Goal: Task Accomplishment & Management: Manage account settings

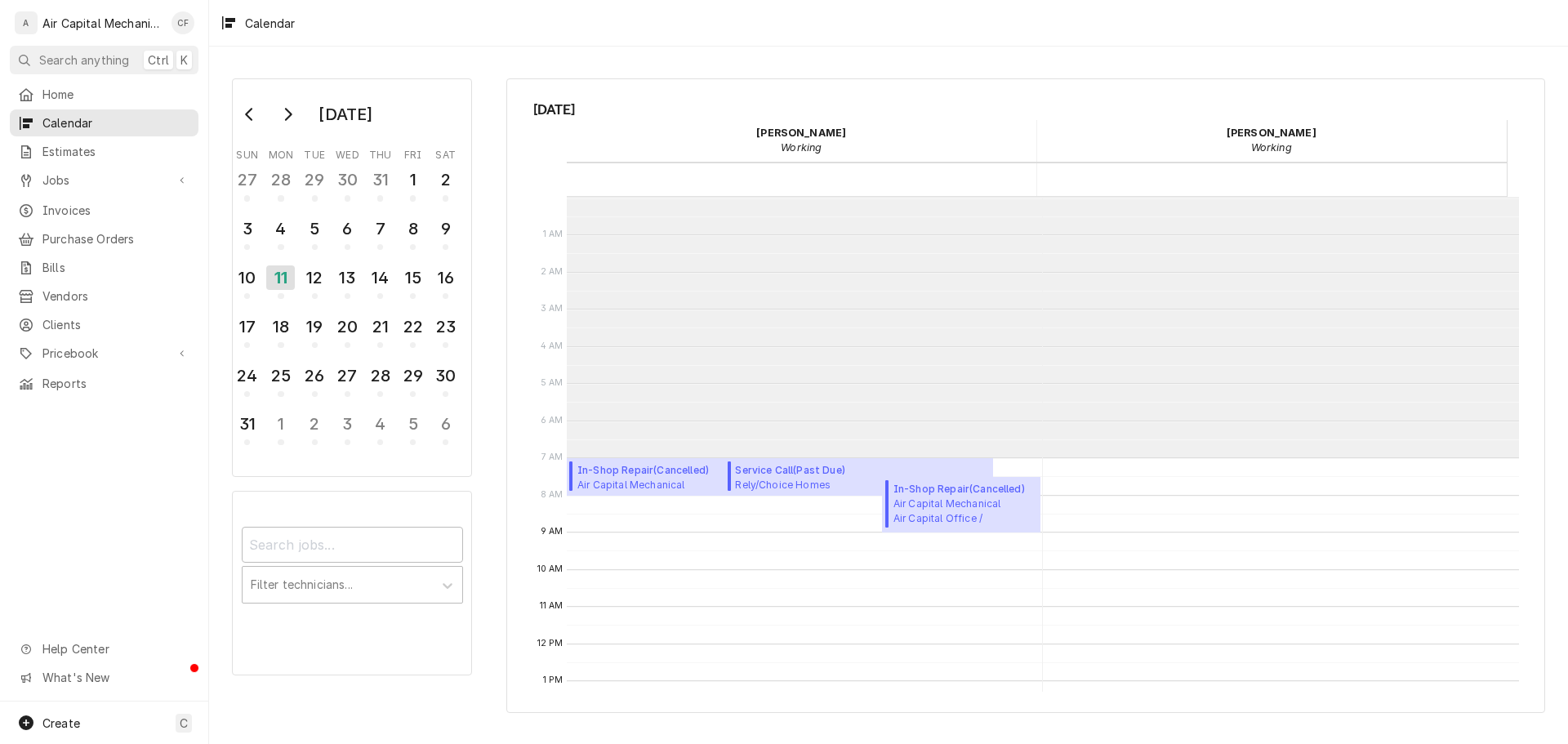
scroll to position [261, 0]
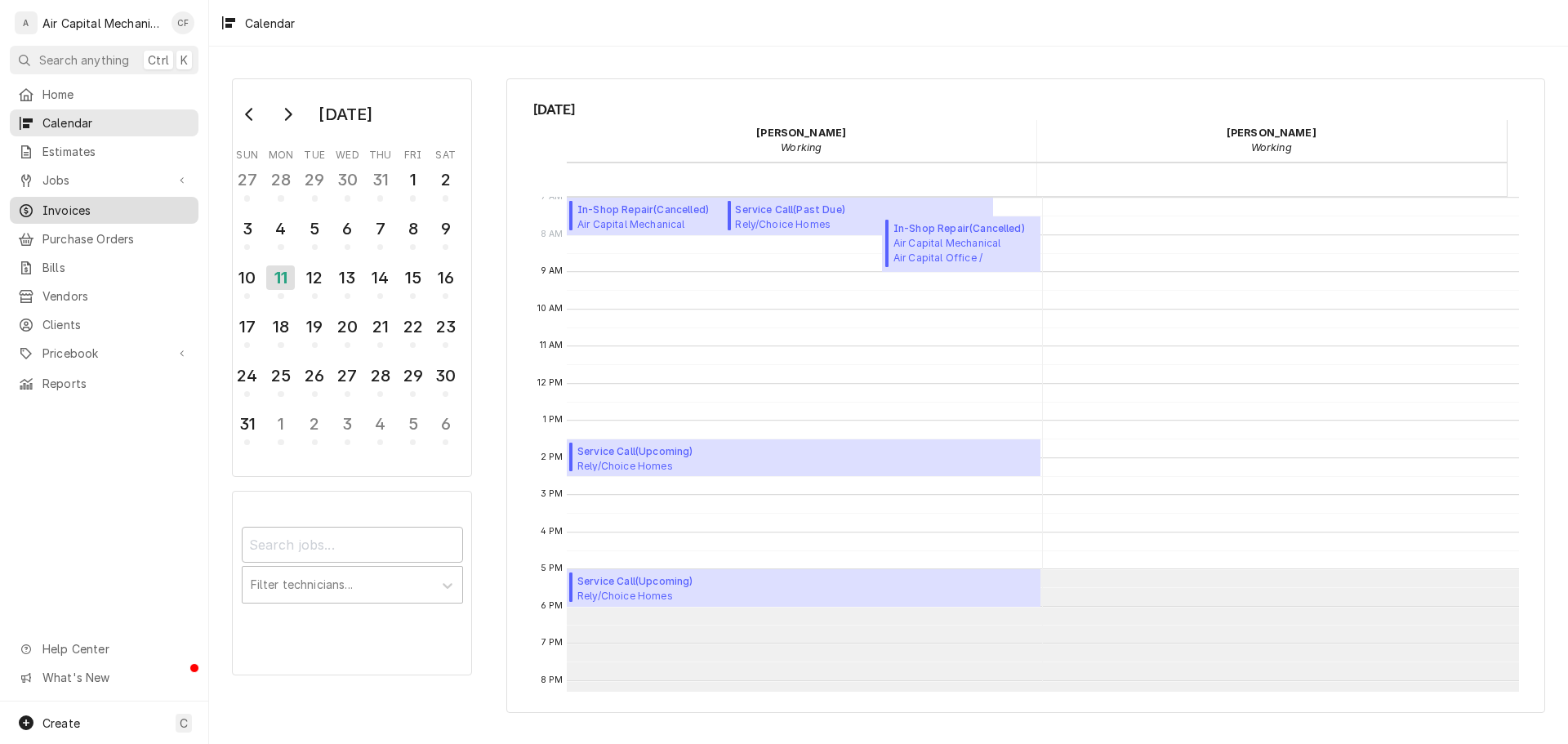
click at [87, 202] on span "Invoices" at bounding box center [116, 210] width 148 height 17
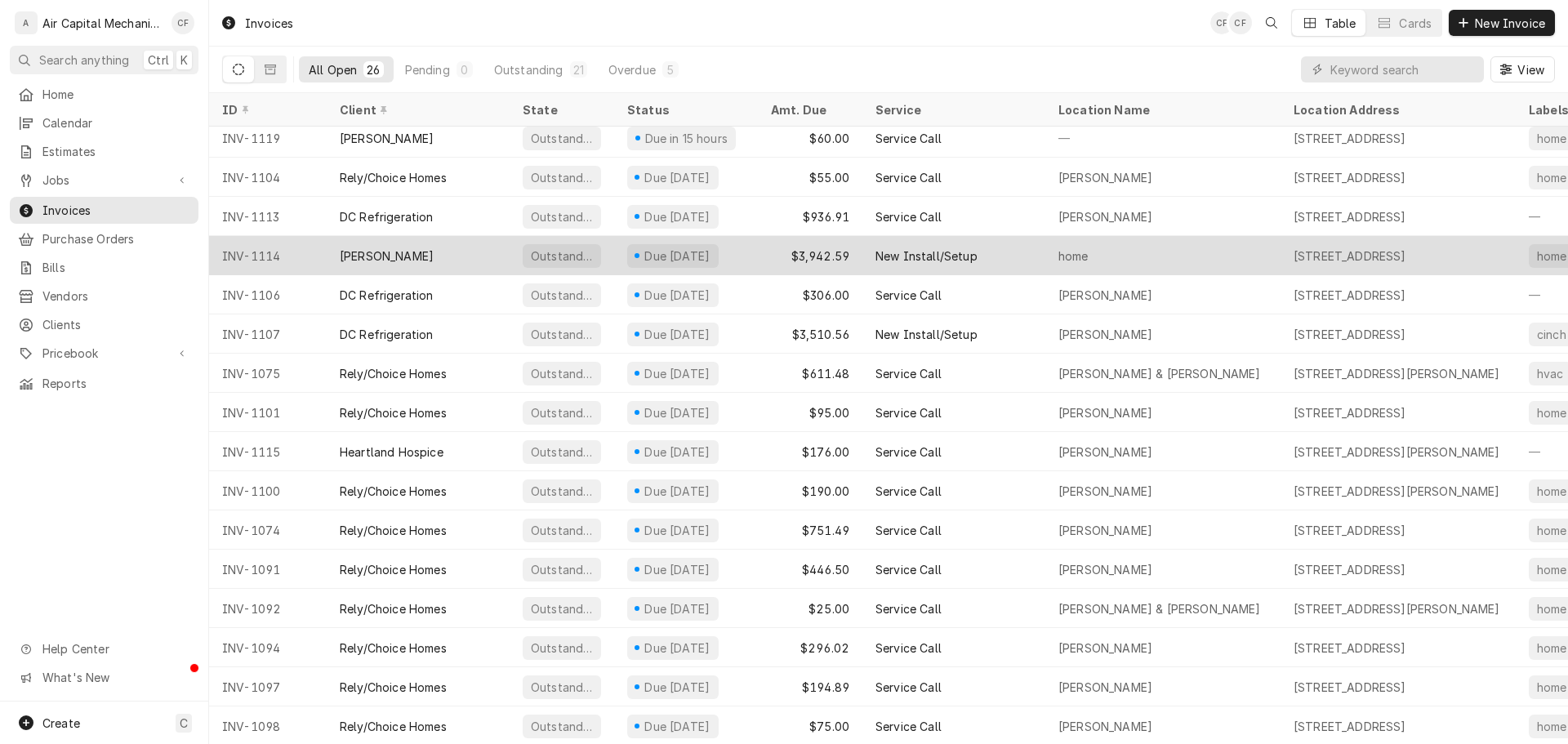
scroll to position [215, 0]
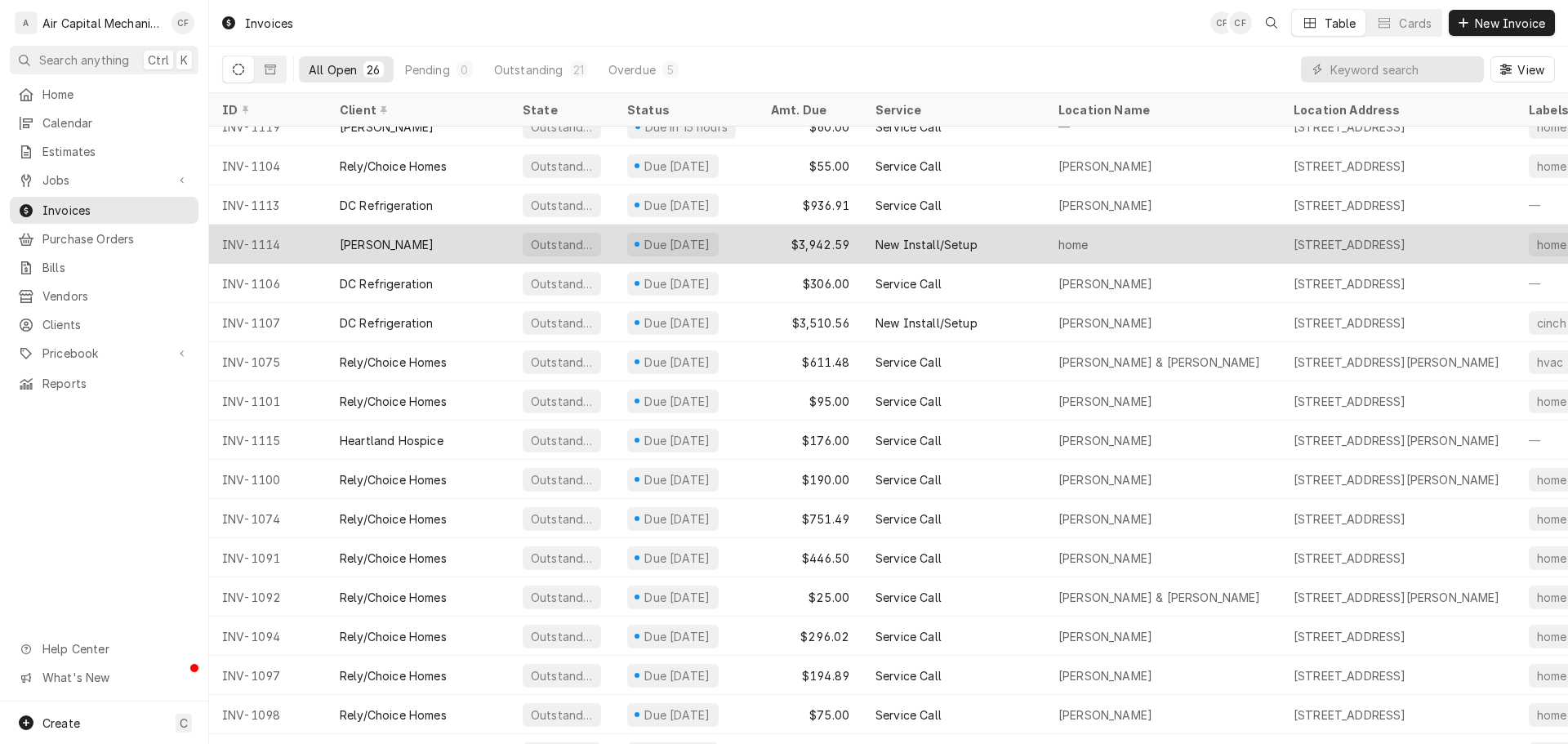
click at [430, 242] on div "[PERSON_NAME]" at bounding box center [418, 244] width 183 height 40
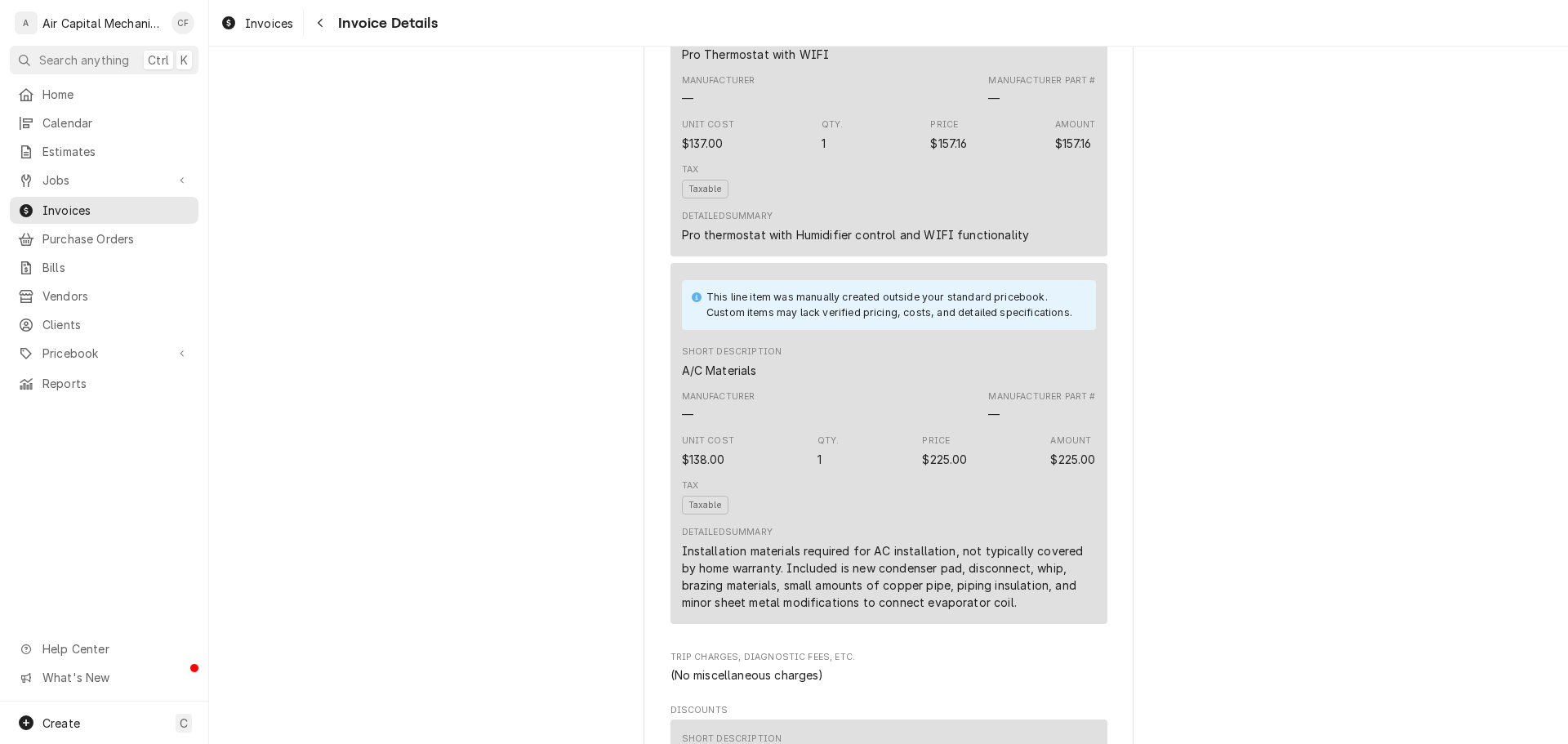
scroll to position [3366, 0]
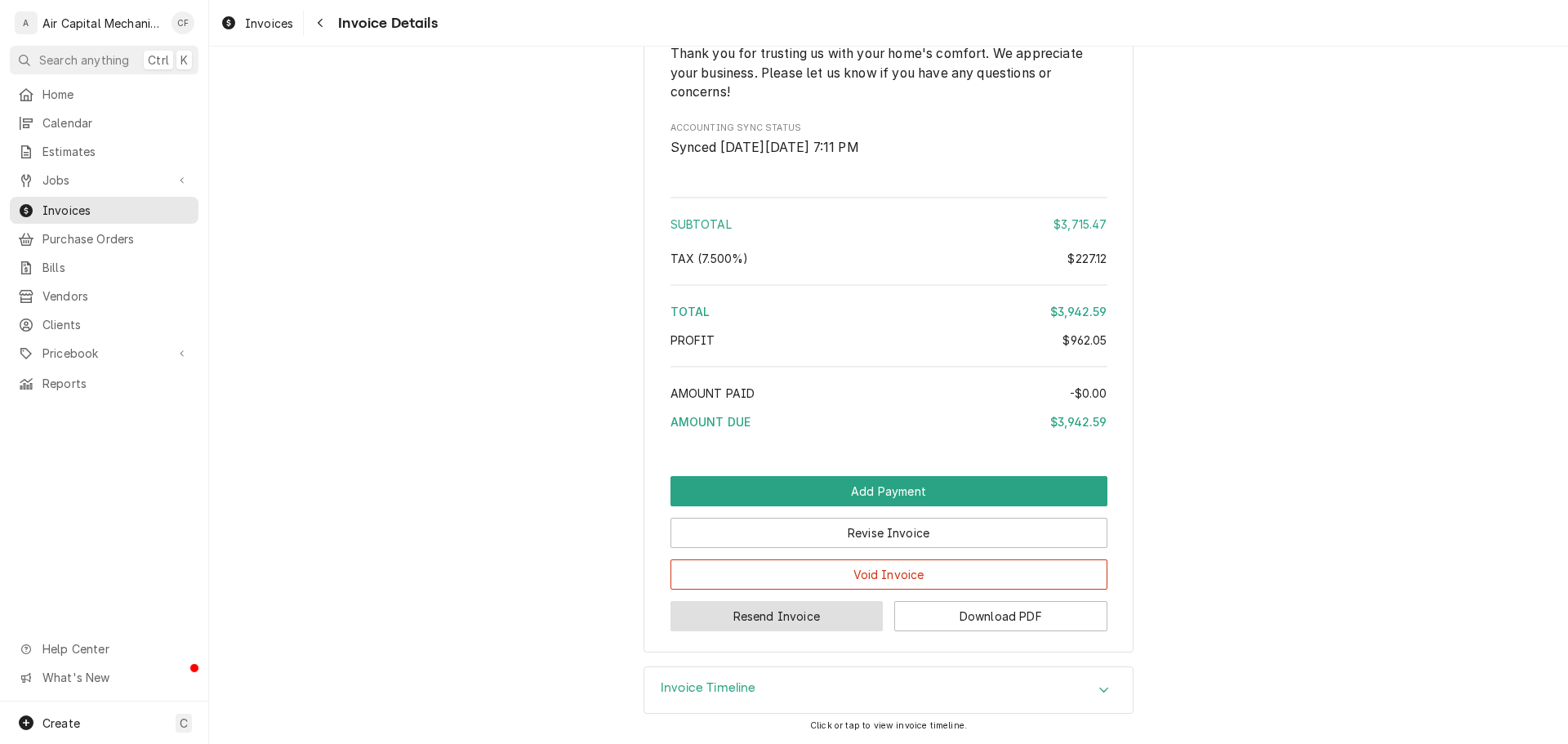
click at [849, 619] on button "Resend Invoice" at bounding box center [776, 616] width 213 height 30
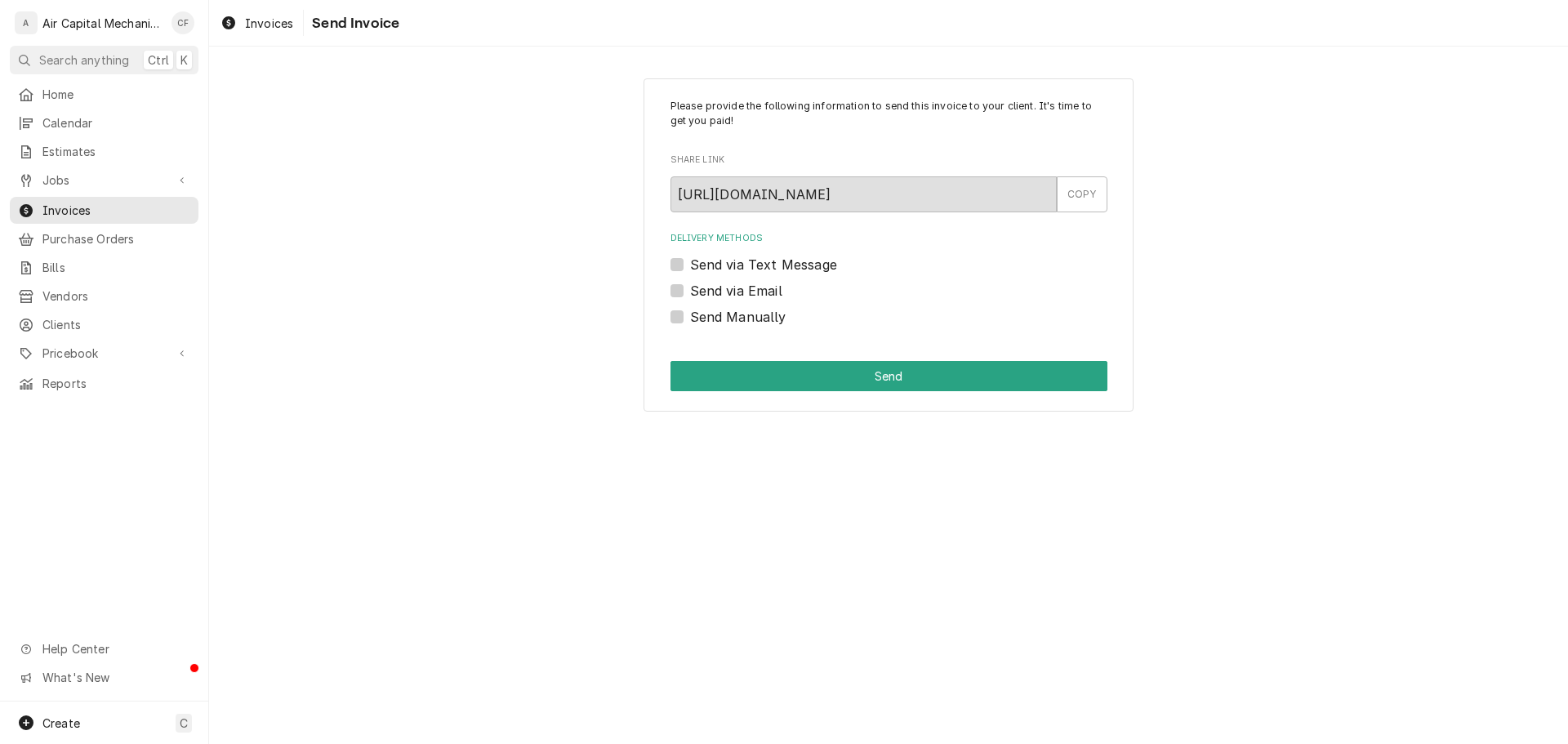
click at [797, 261] on label "Send via Text Message" at bounding box center [763, 264] width 147 height 19
click at [797, 261] on input "Send via Text Message" at bounding box center [908, 273] width 437 height 36
checkbox input "true"
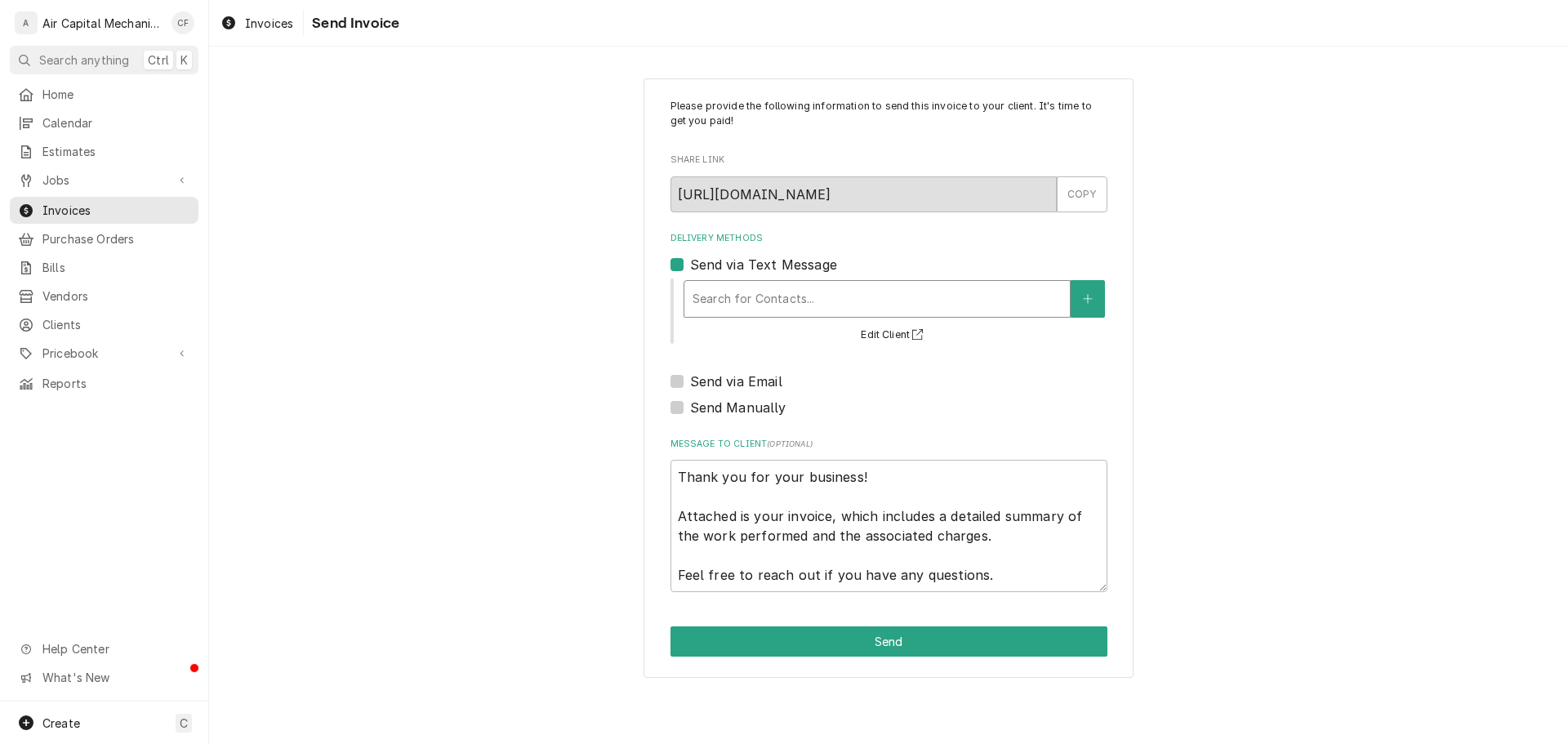
click at [779, 294] on div "Delivery Methods" at bounding box center [877, 299] width 369 height 29
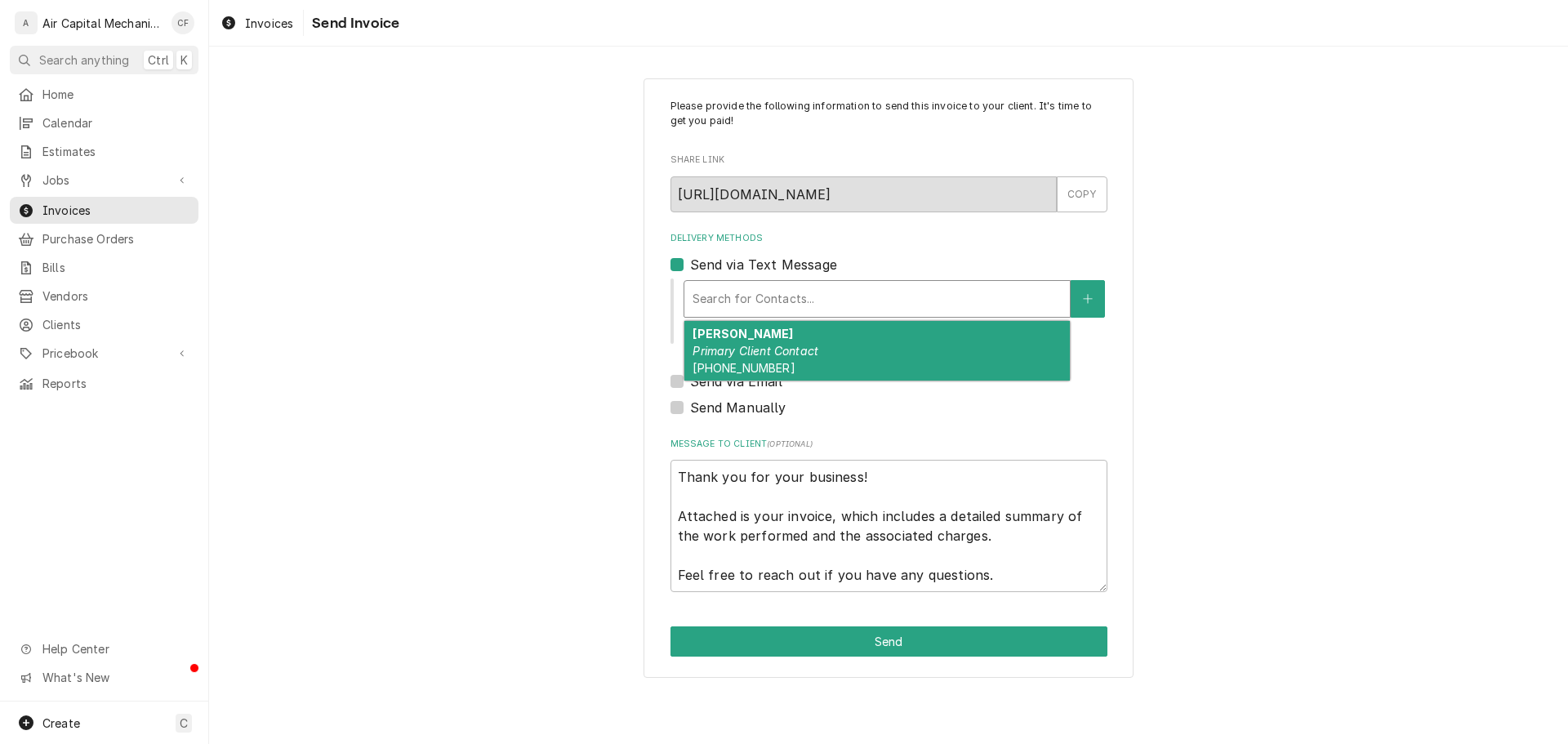
click at [768, 350] on em "Primary Client Contact" at bounding box center [755, 350] width 126 height 14
type textarea "x"
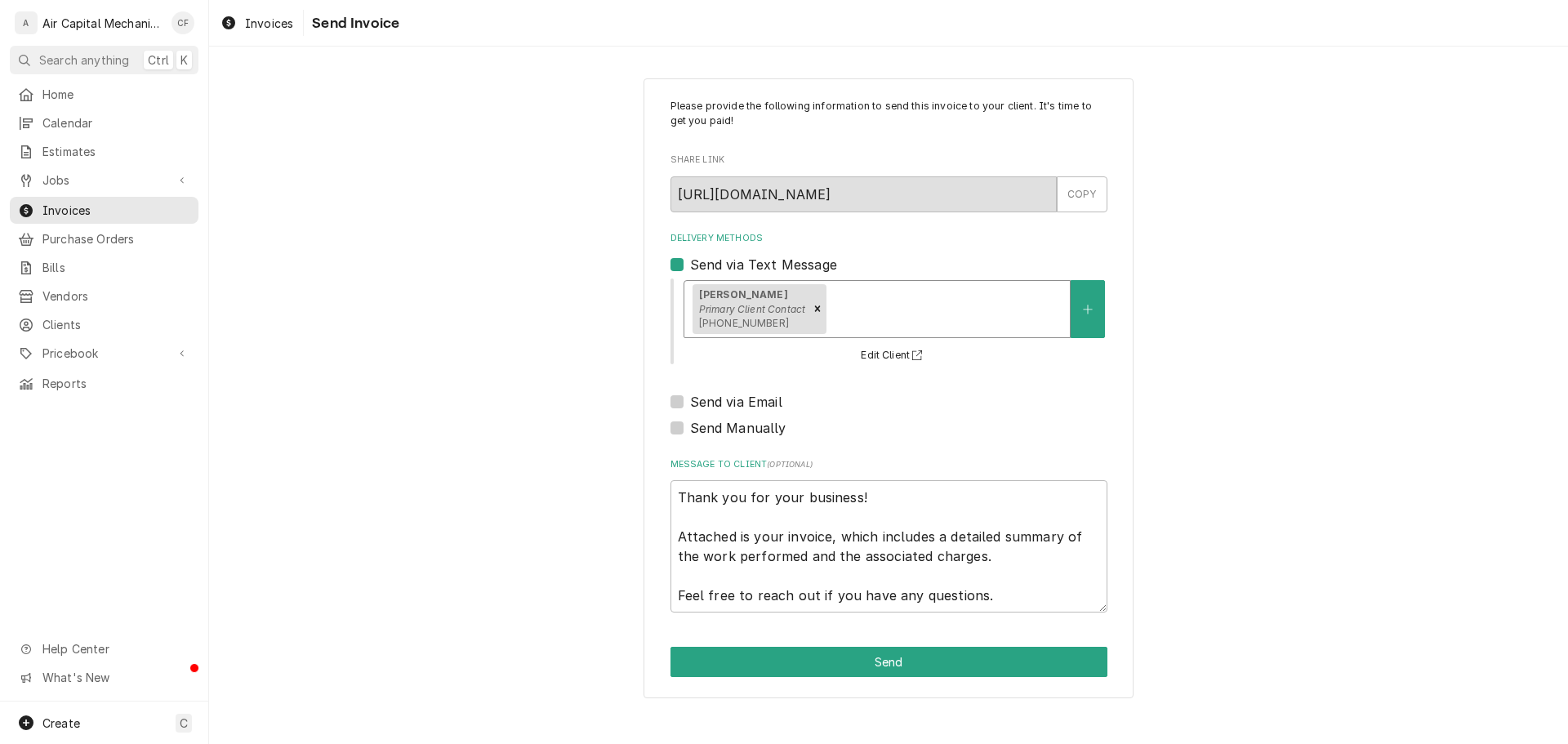
click at [751, 402] on label "Send via Email" at bounding box center [736, 401] width 92 height 19
click at [751, 402] on input "Send via Email" at bounding box center [908, 410] width 437 height 36
checkbox input "true"
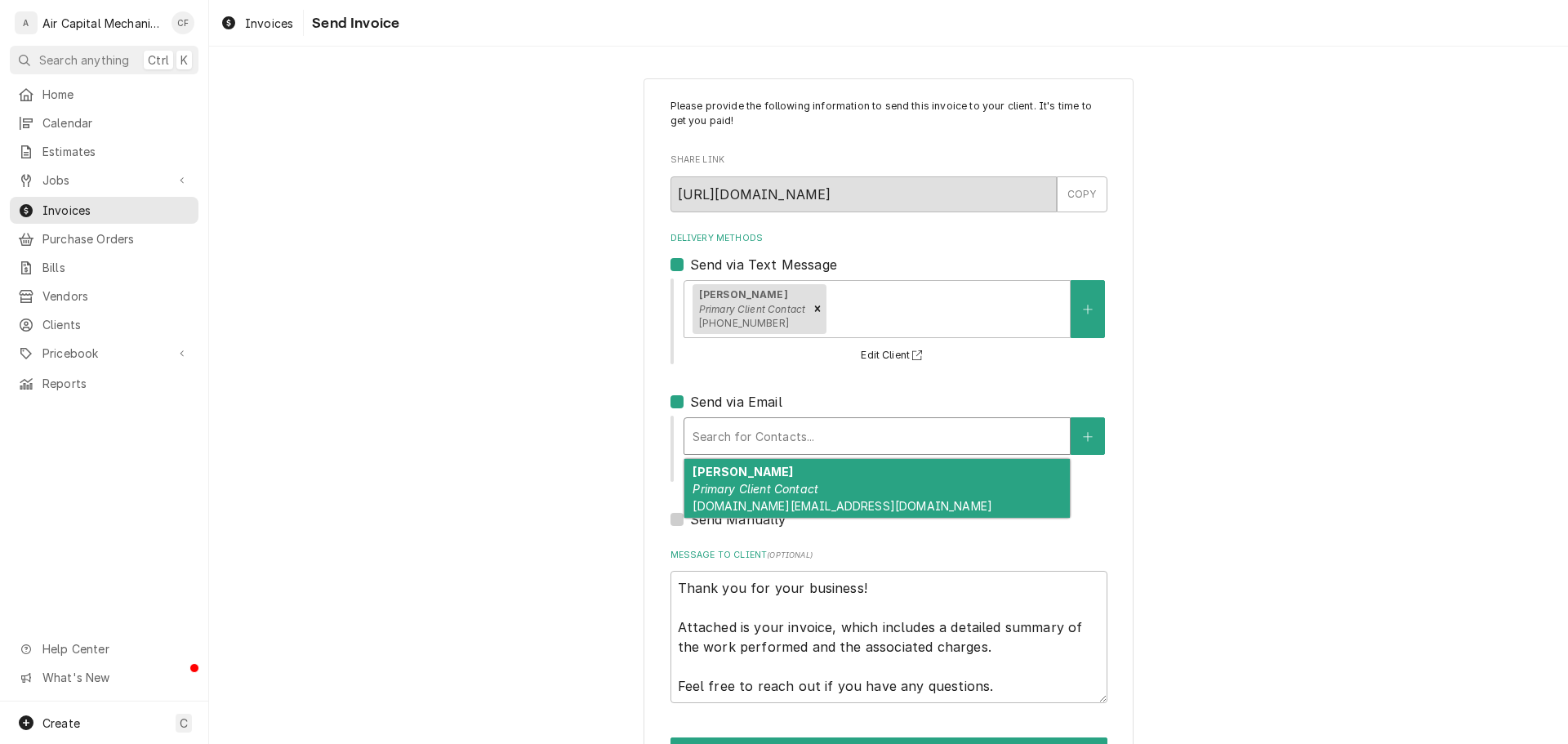
click at [751, 429] on div "Delivery Methods" at bounding box center [877, 436] width 369 height 29
click at [772, 489] on em "Primary Client Contact" at bounding box center [755, 488] width 126 height 14
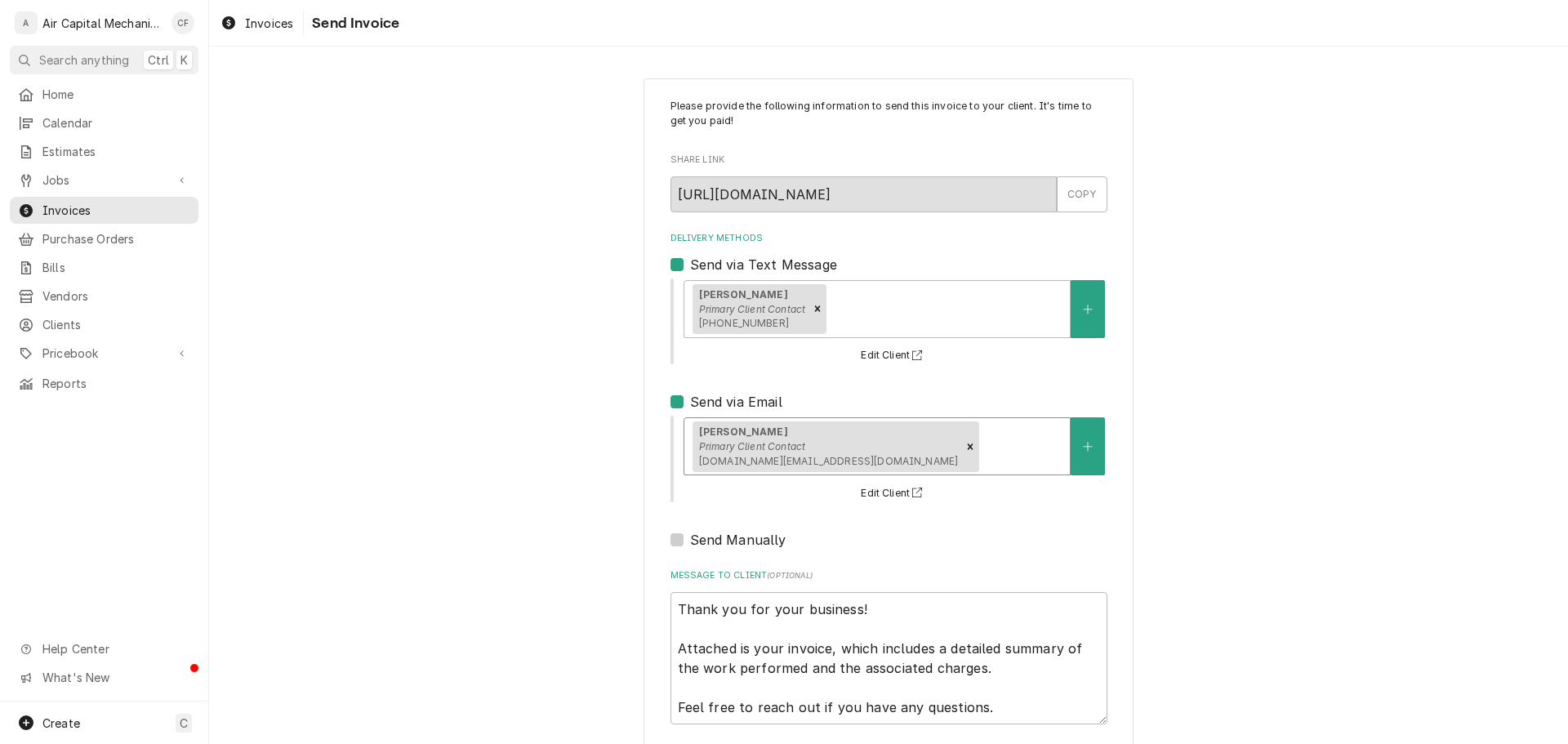
scroll to position [80, 0]
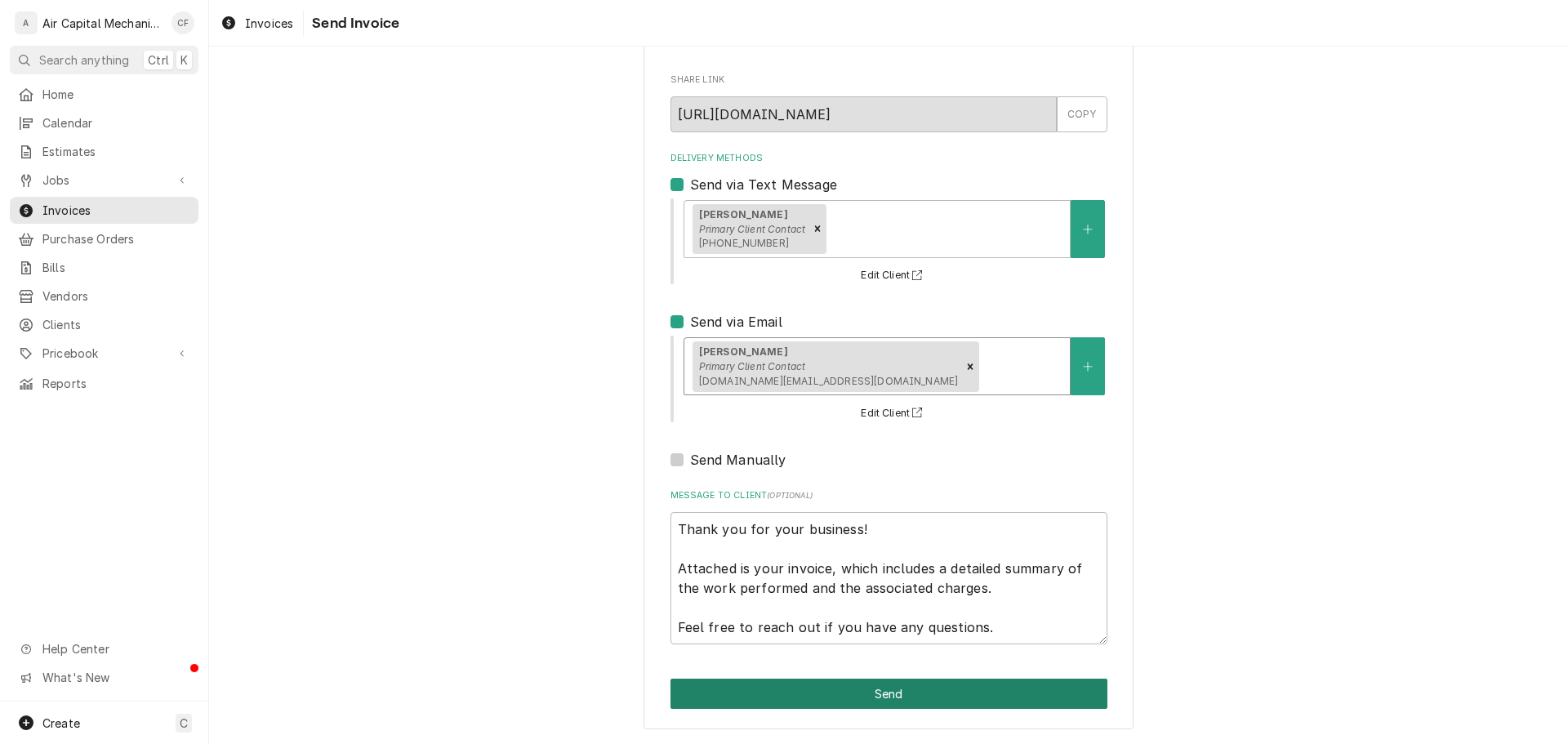
click at [962, 705] on button "Send" at bounding box center [889, 693] width 437 height 30
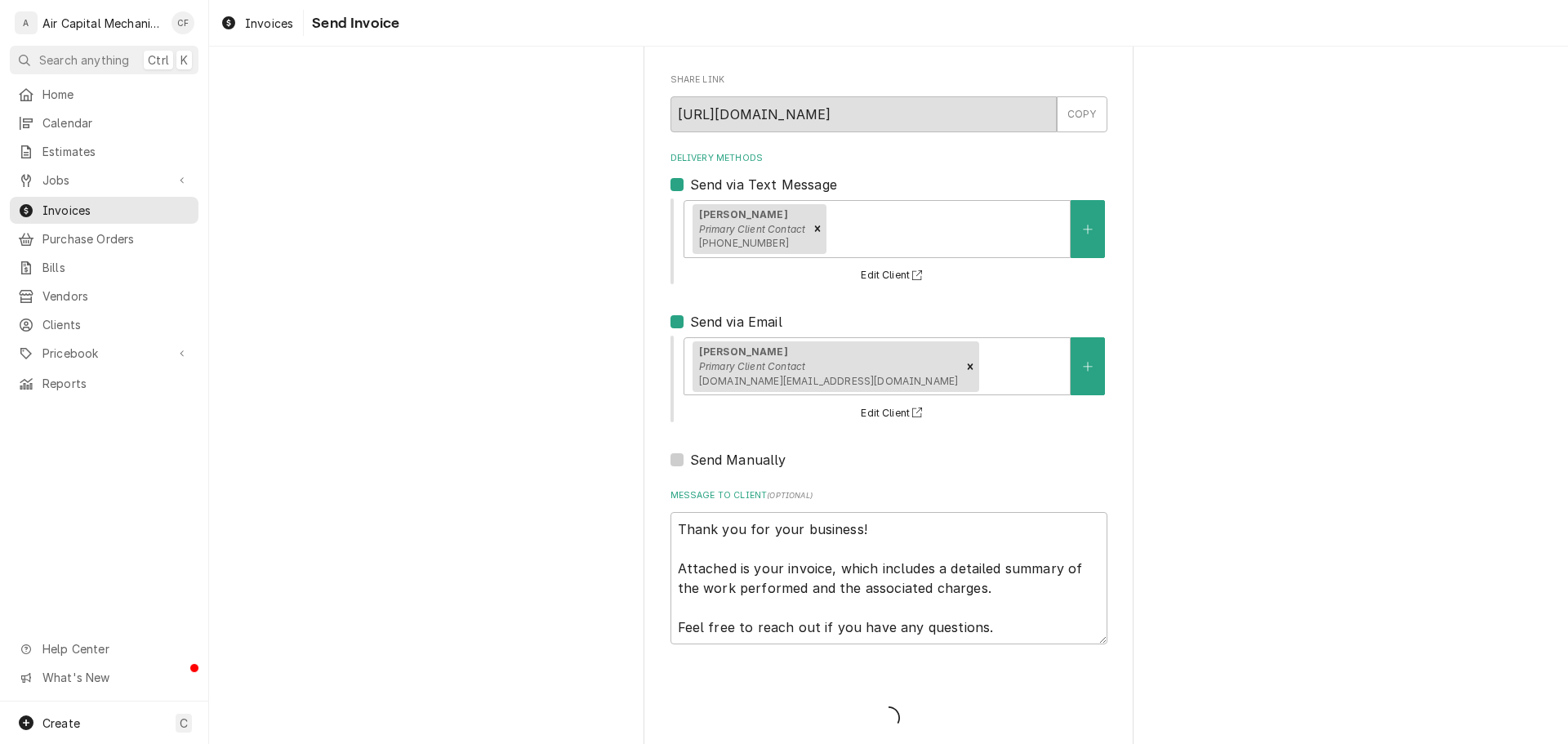
type textarea "x"
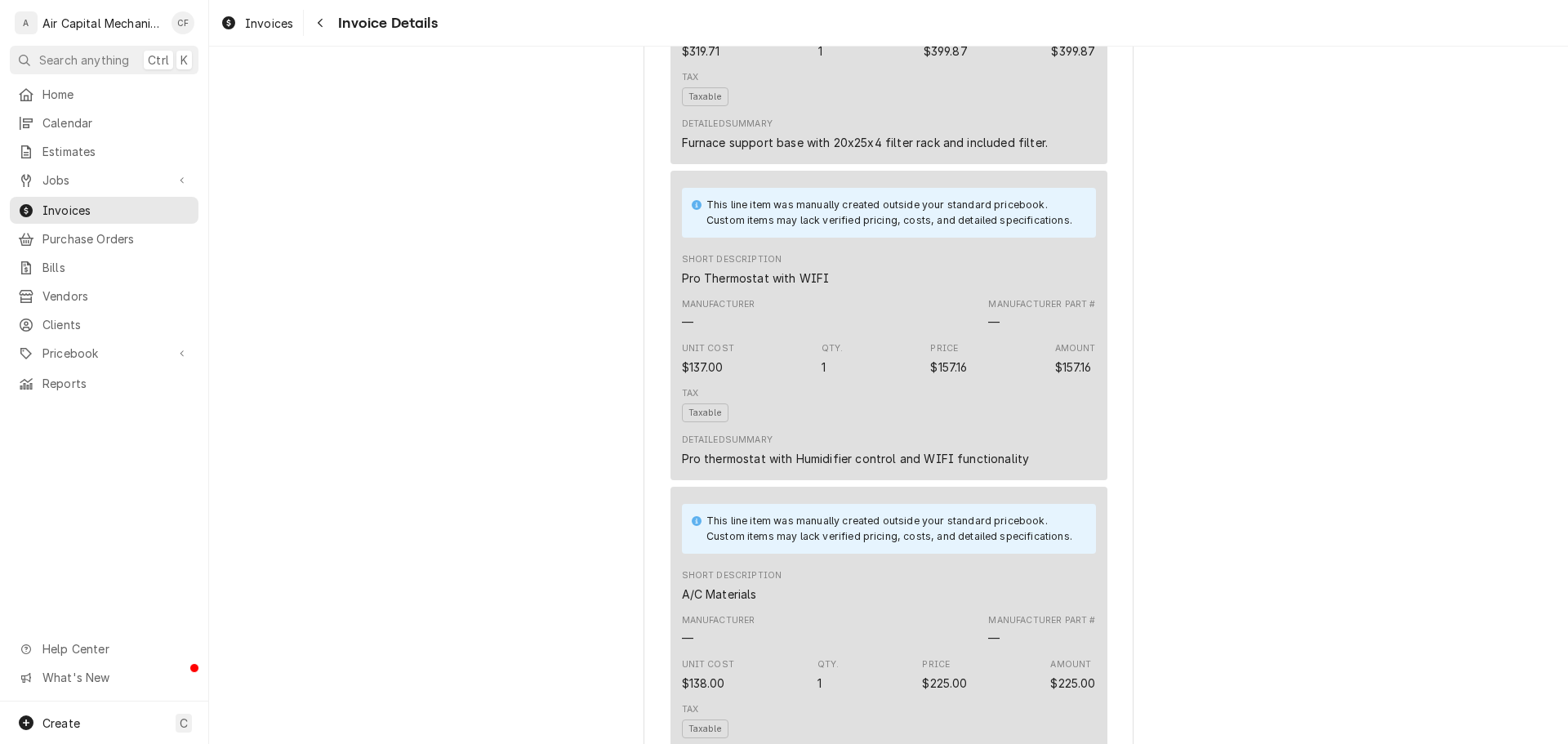
scroll to position [3366, 0]
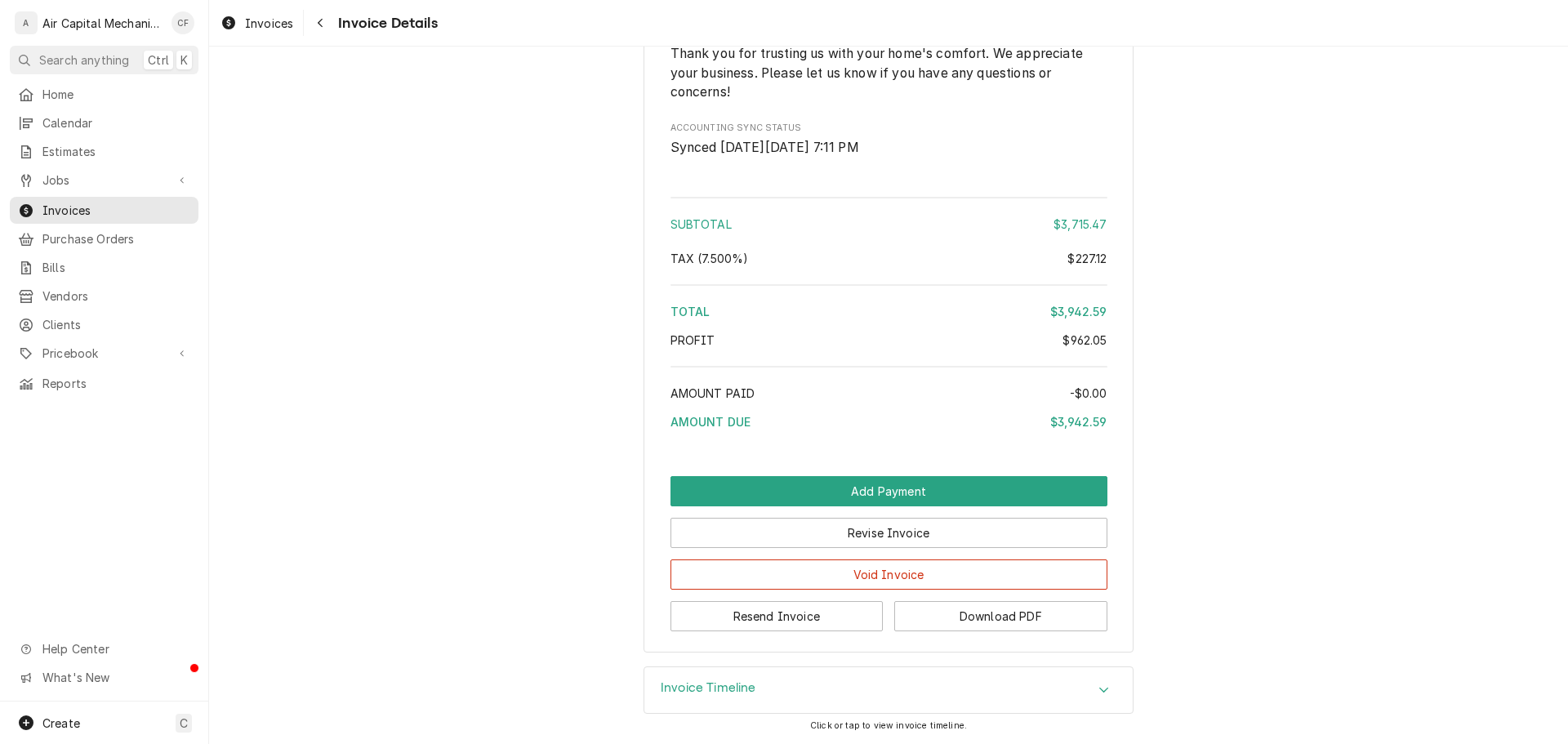
click at [74, 69] on button "Search anything Ctrl K" at bounding box center [104, 60] width 189 height 29
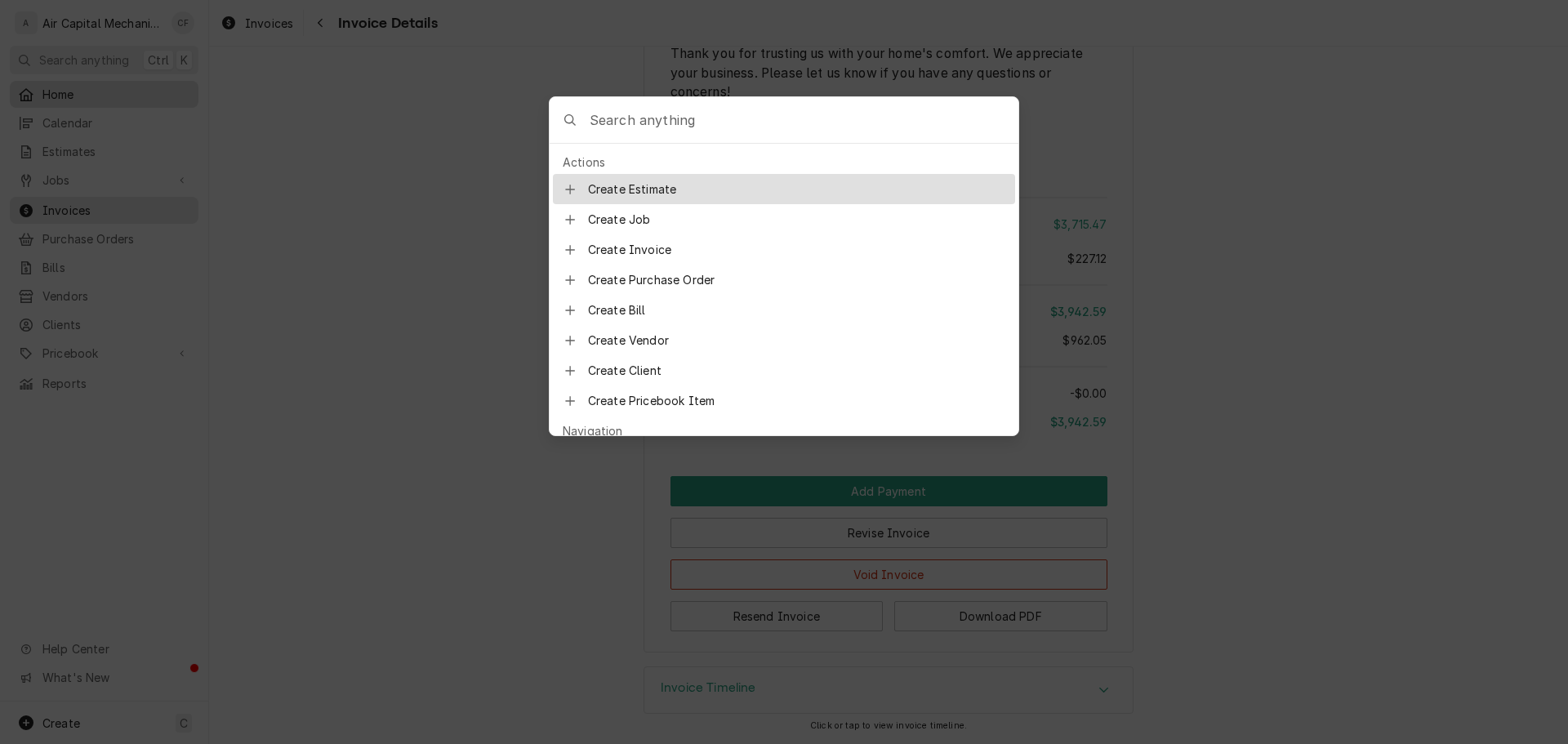
click at [70, 85] on body "A Air Capital Mechanical CF Search anything Ctrl K Home Calendar Estimates Jobs…" at bounding box center [784, 372] width 1568 height 744
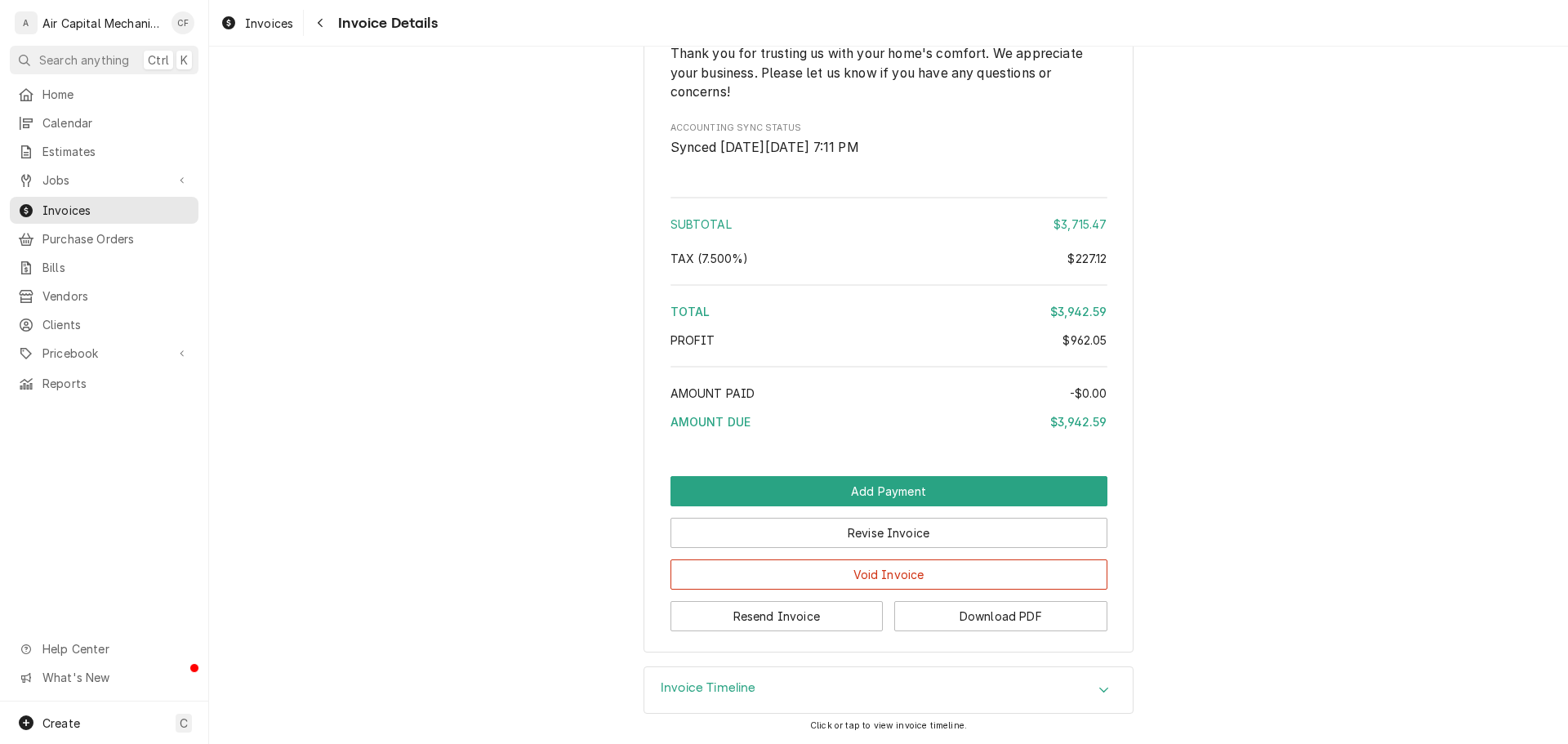
click at [41, 217] on div "Home Calendar Estimates Jobs Jobs Job Series Invoices Purchase Orders Bills Ven…" at bounding box center [104, 238] width 208 height 316
click at [97, 146] on span "Estimates" at bounding box center [116, 151] width 148 height 17
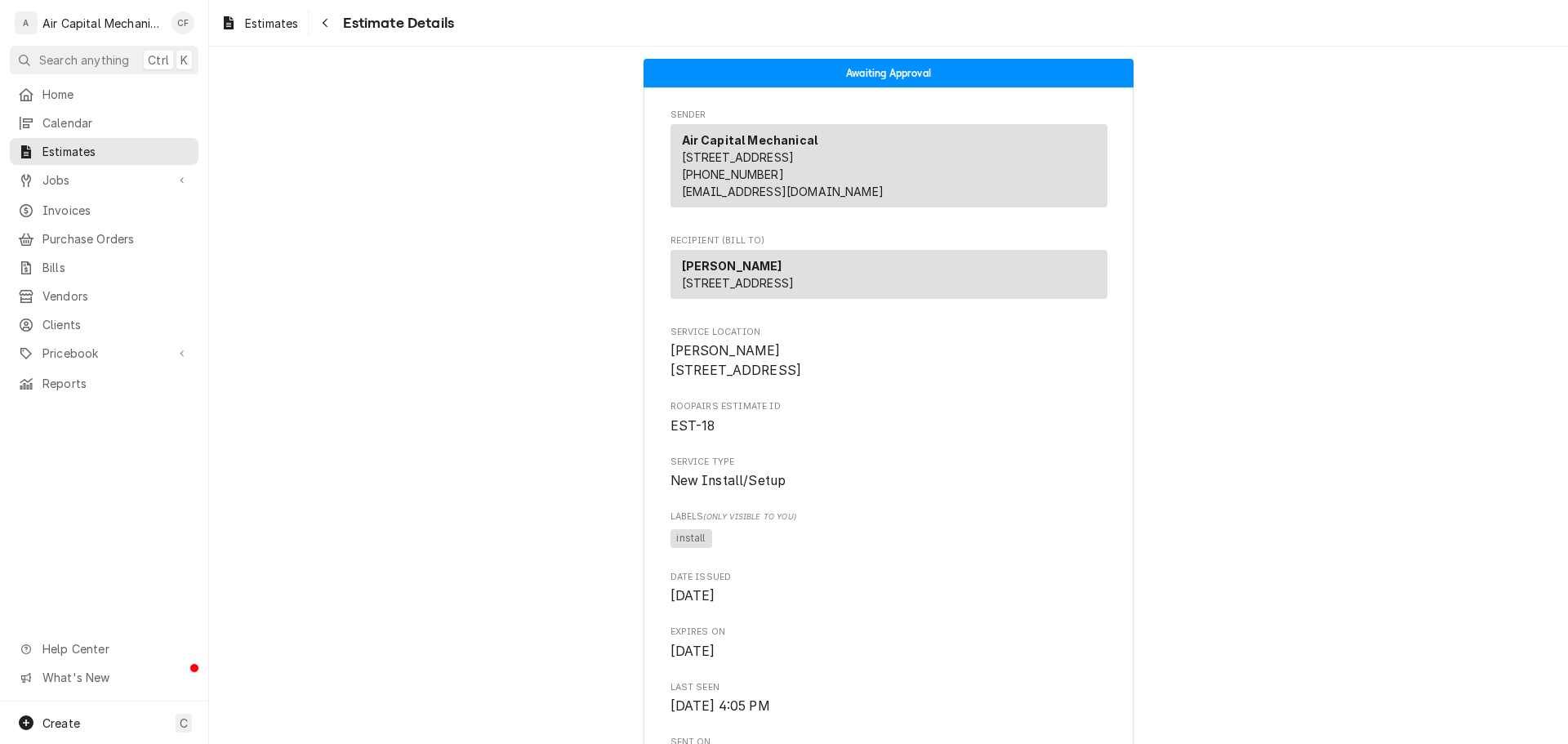
scroll to position [3917, 0]
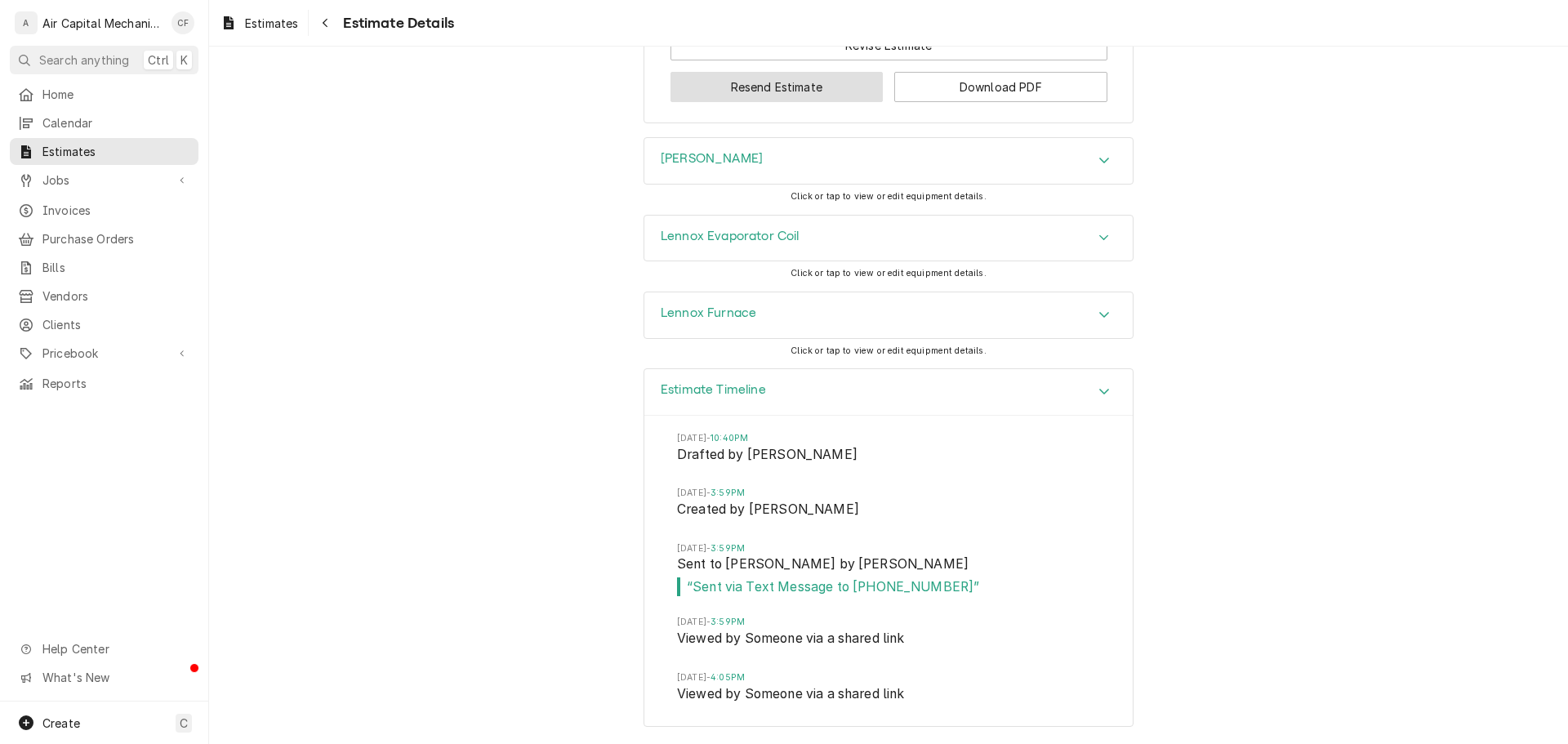
click at [761, 383] on div "Estimate Timeline" at bounding box center [889, 392] width 488 height 47
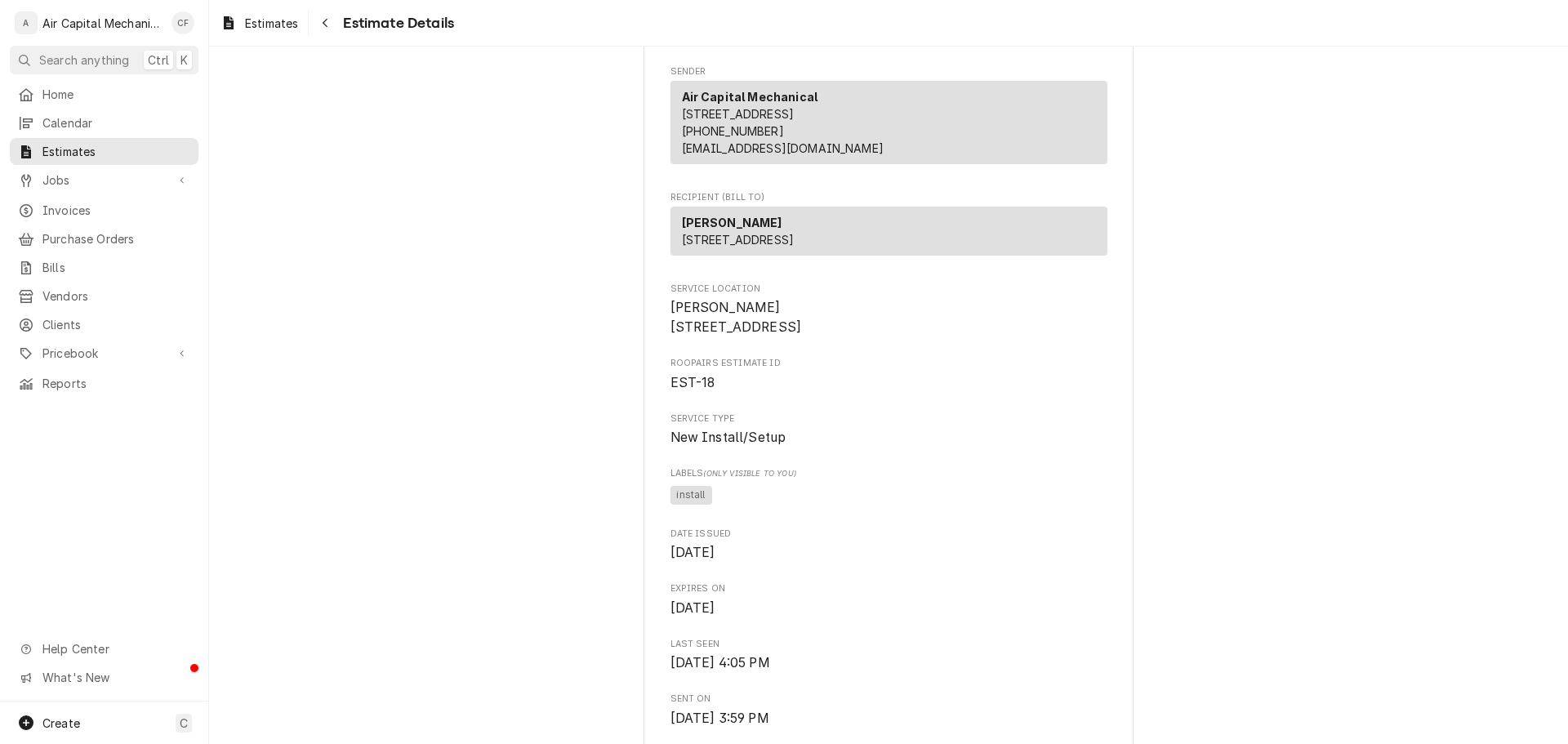
scroll to position [0, 0]
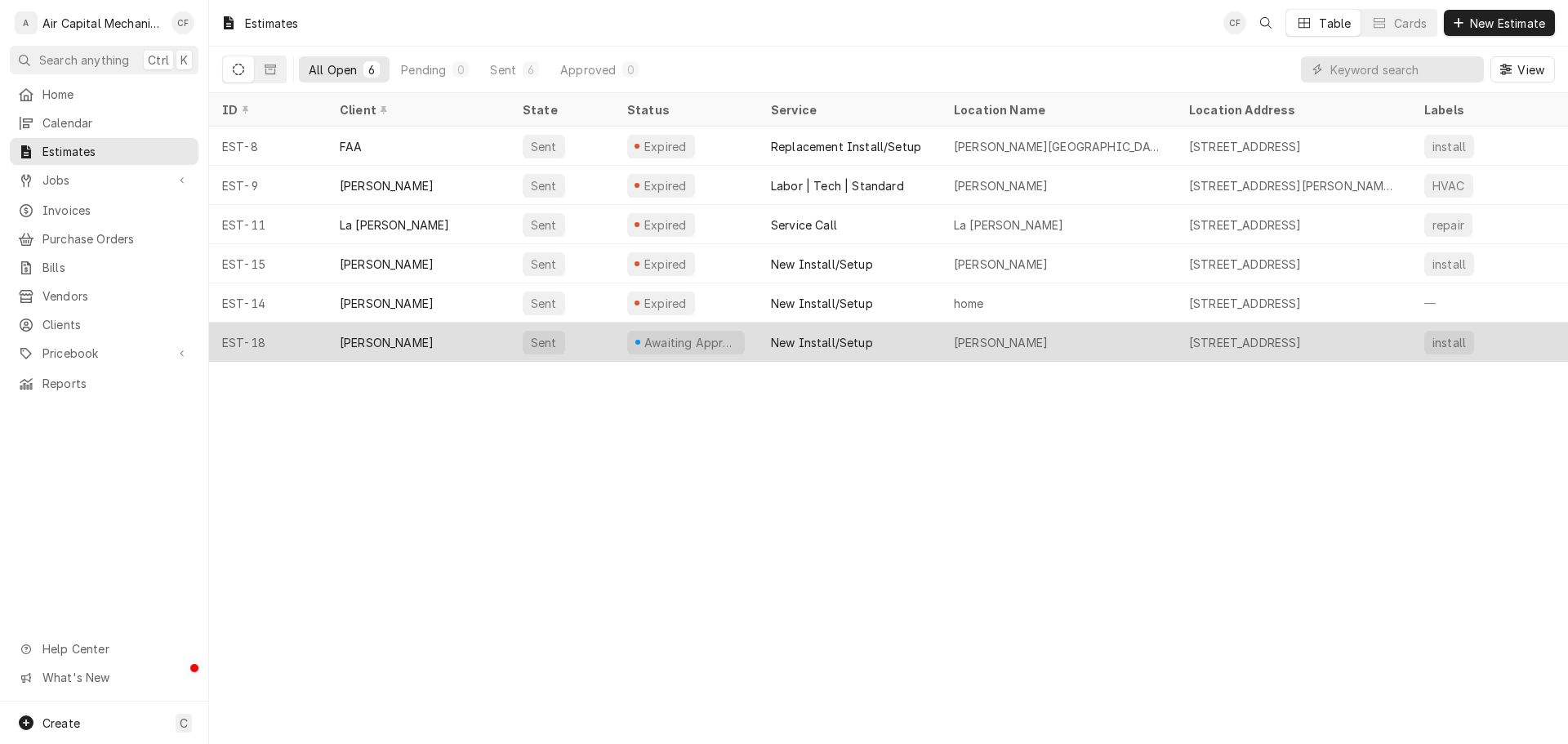
click at [407, 332] on div "[PERSON_NAME]" at bounding box center [418, 342] width 183 height 40
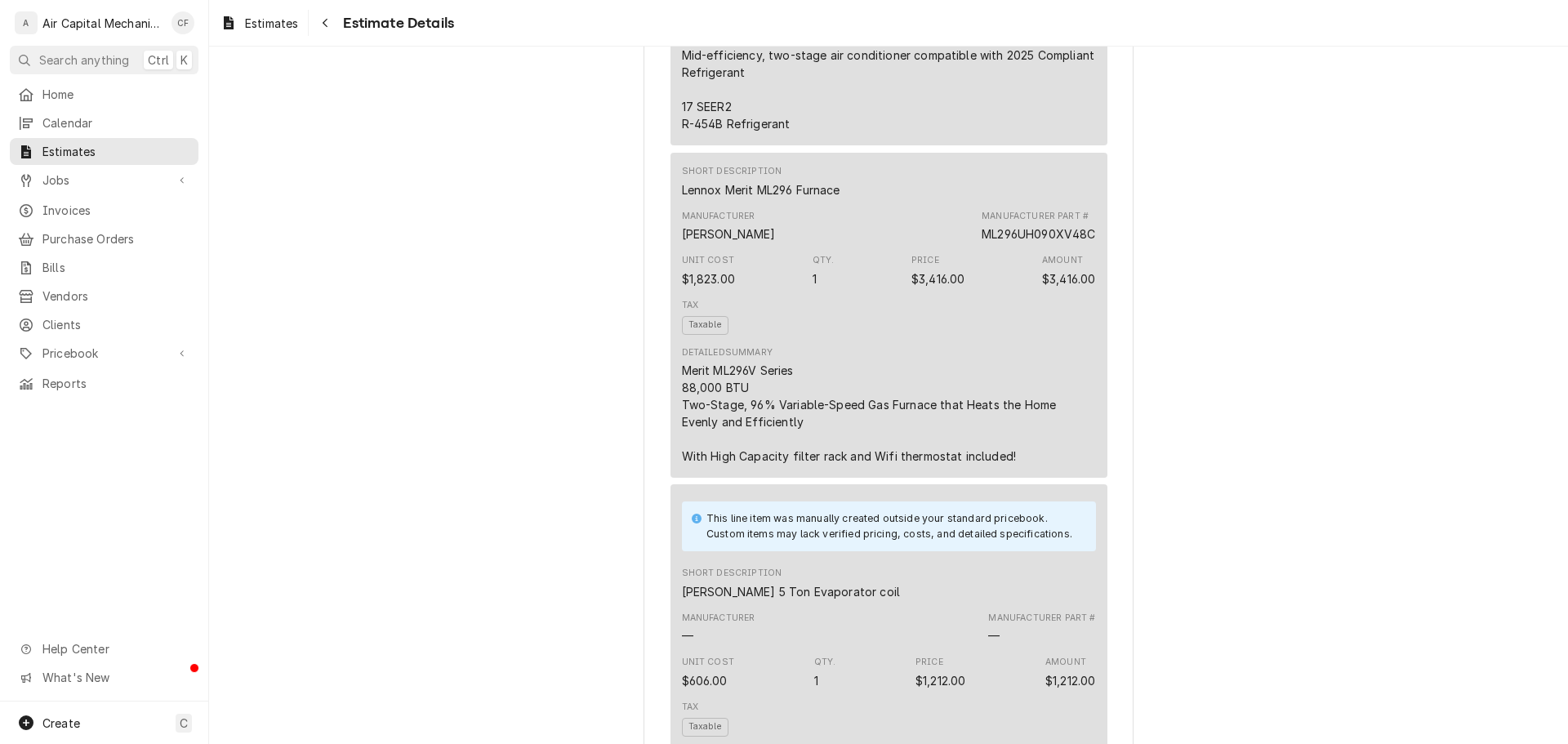
scroll to position [1389, 0]
click at [1053, 242] on div "ML296UH090XV48C" at bounding box center [1038, 233] width 113 height 17
copy div "ML296UH090XV48C"
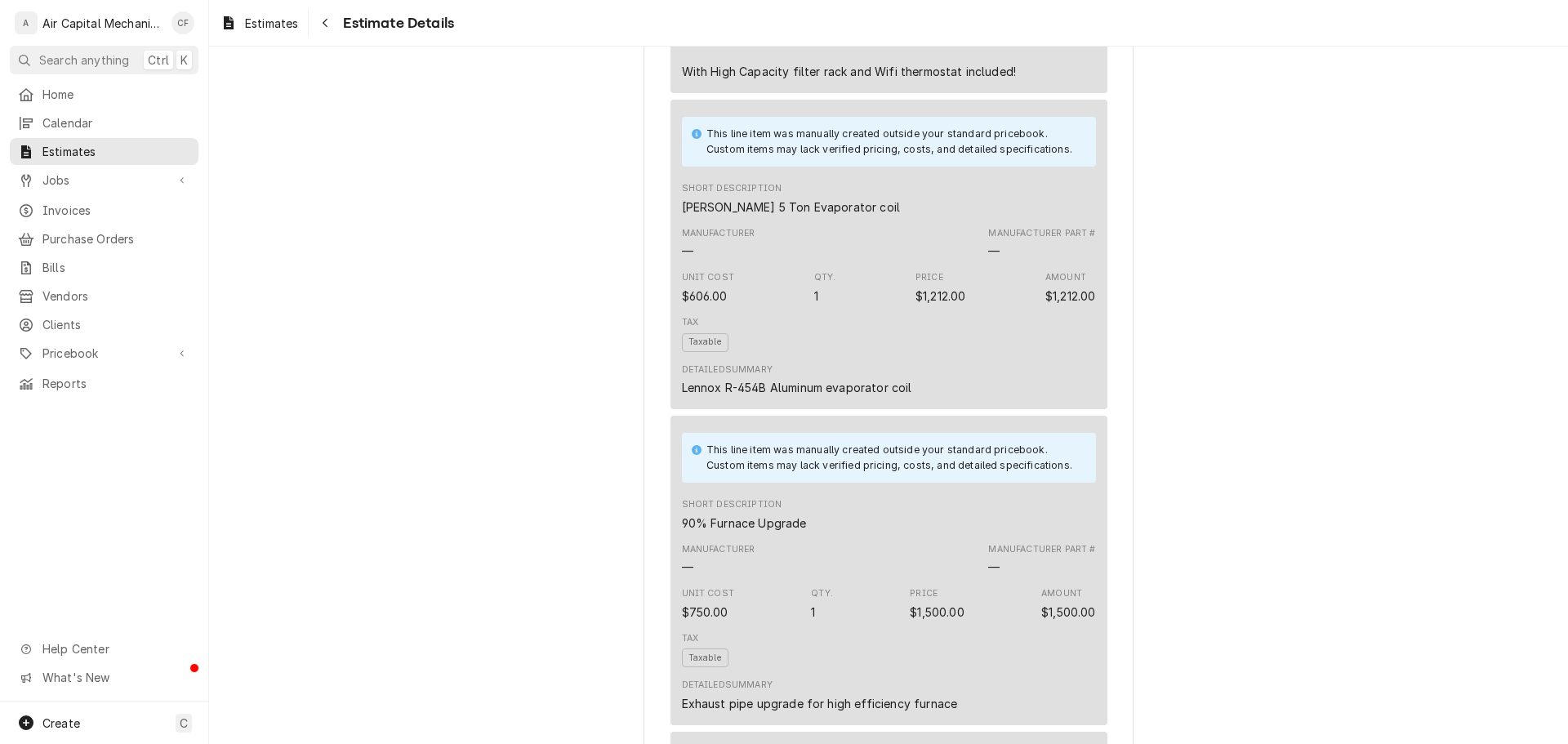
scroll to position [1796, 0]
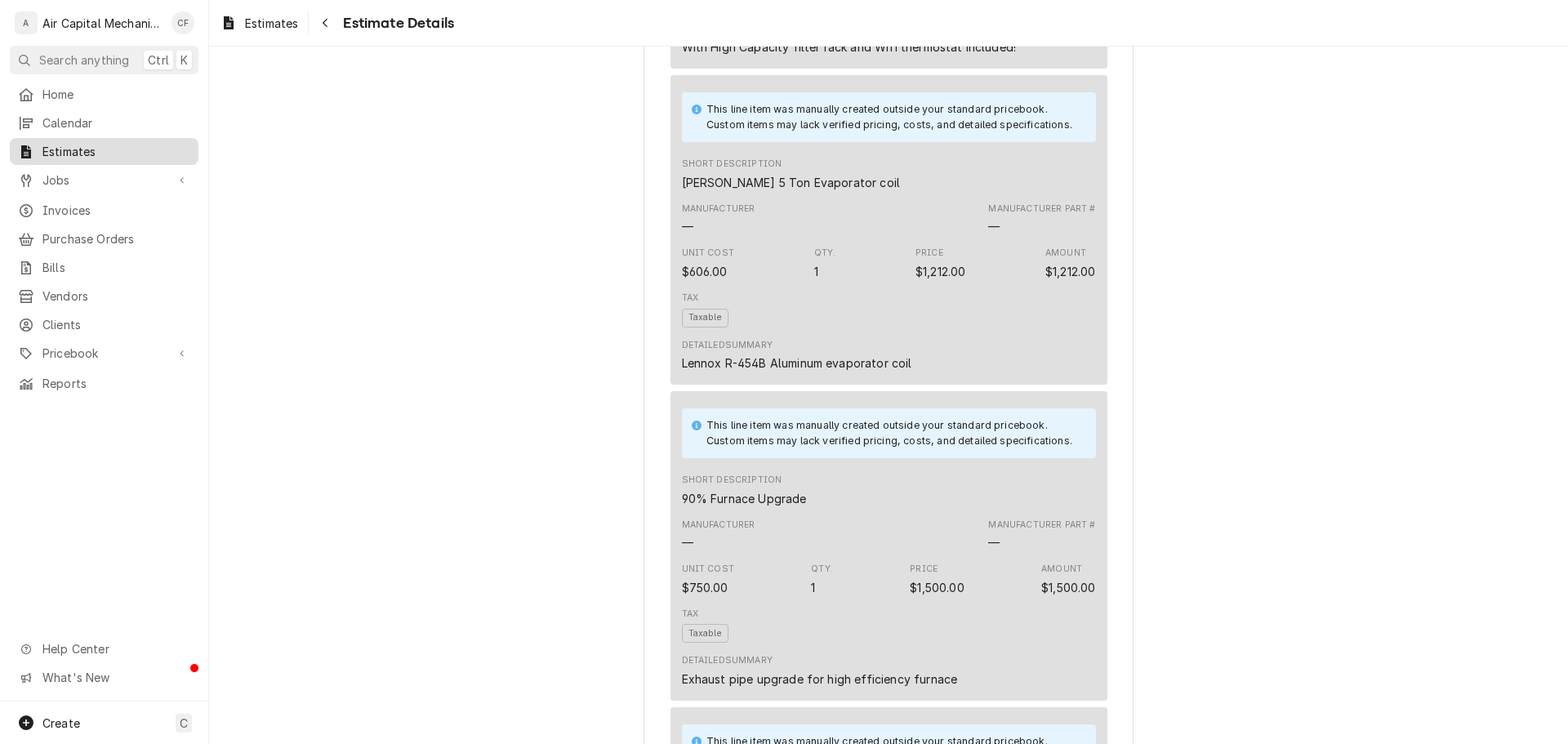
click at [107, 147] on span "Estimates" at bounding box center [116, 151] width 148 height 17
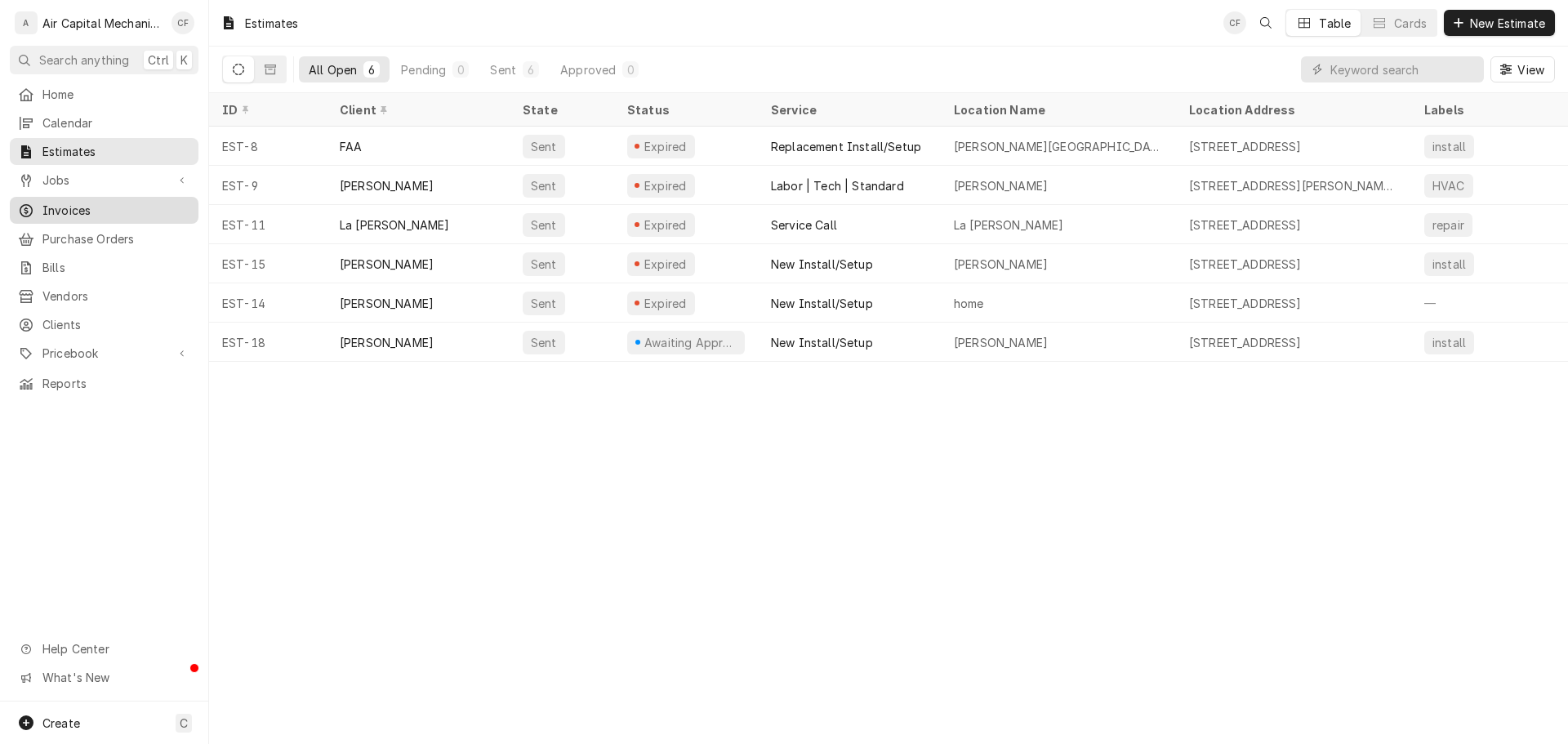
click at [113, 202] on span "Invoices" at bounding box center [116, 210] width 148 height 17
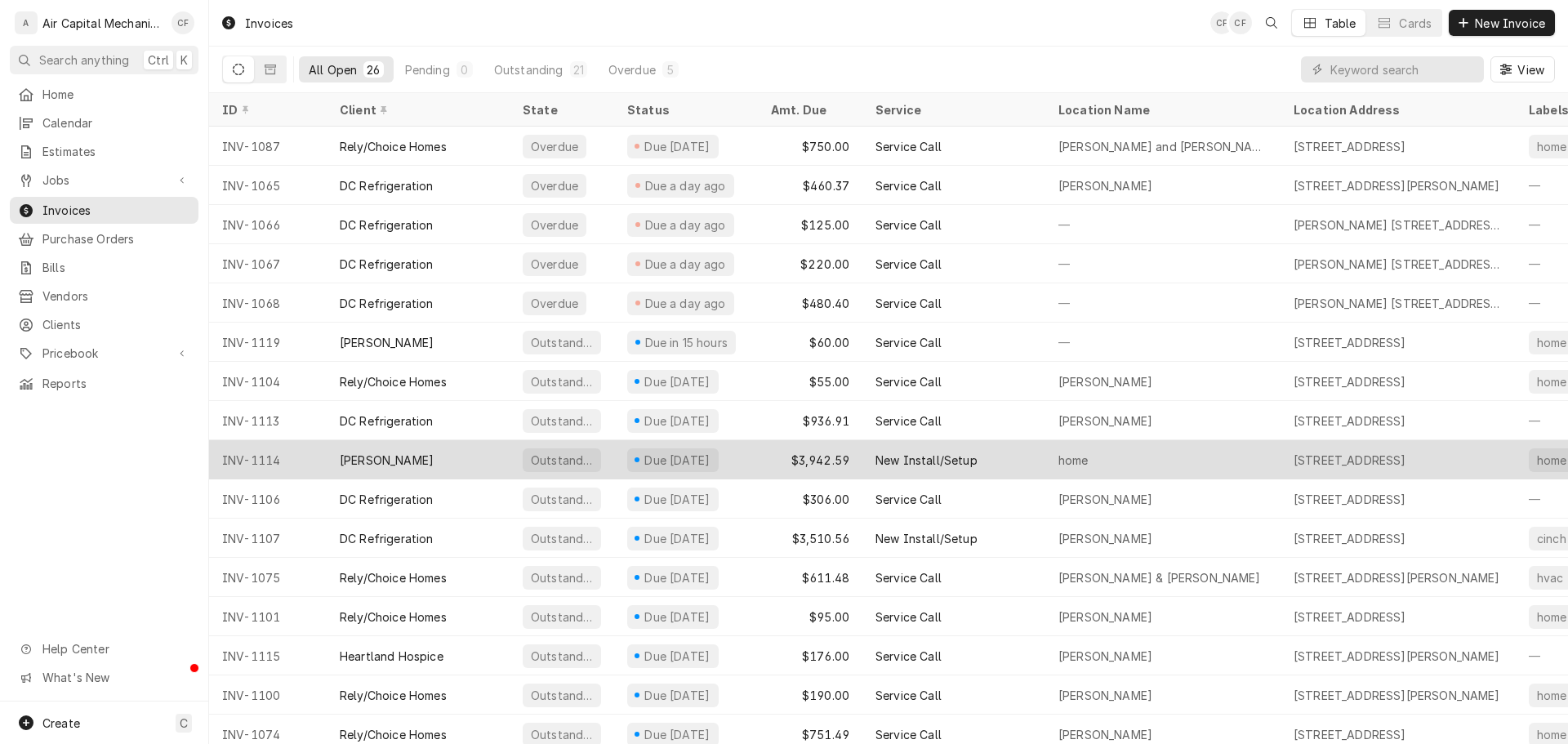
click at [471, 456] on div "[PERSON_NAME]" at bounding box center [418, 459] width 183 height 40
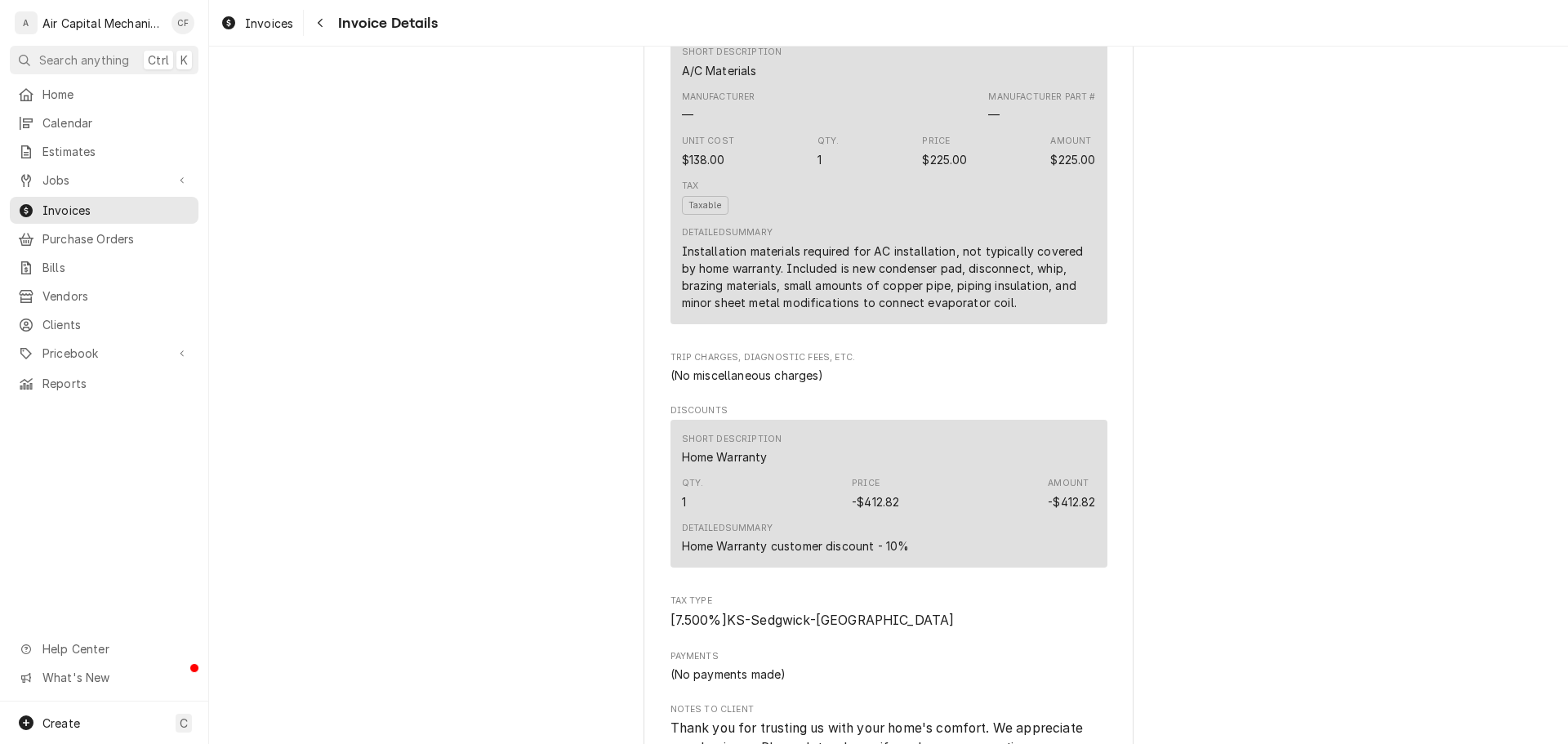
scroll to position [3366, 0]
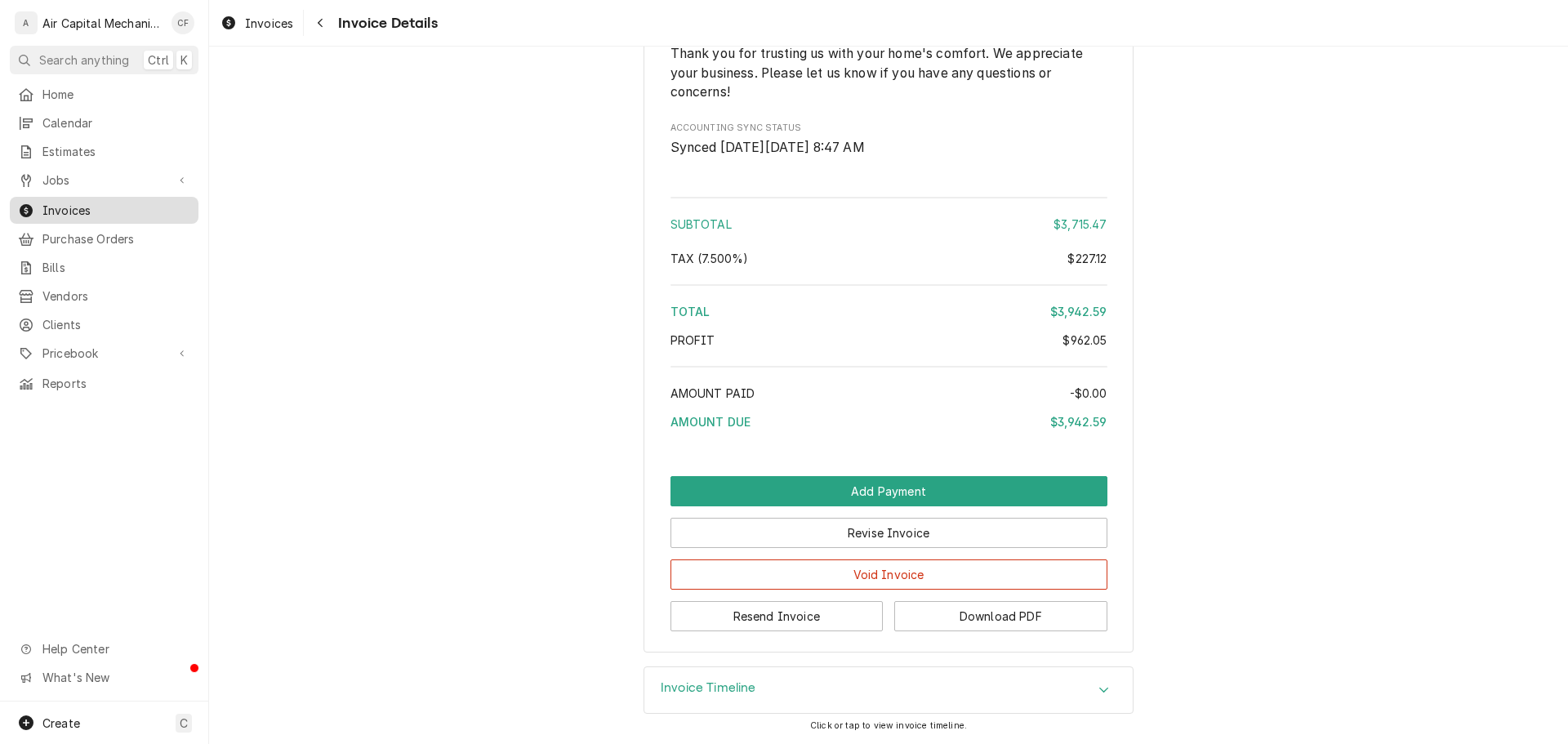
click at [154, 202] on span "Invoices" at bounding box center [116, 210] width 148 height 17
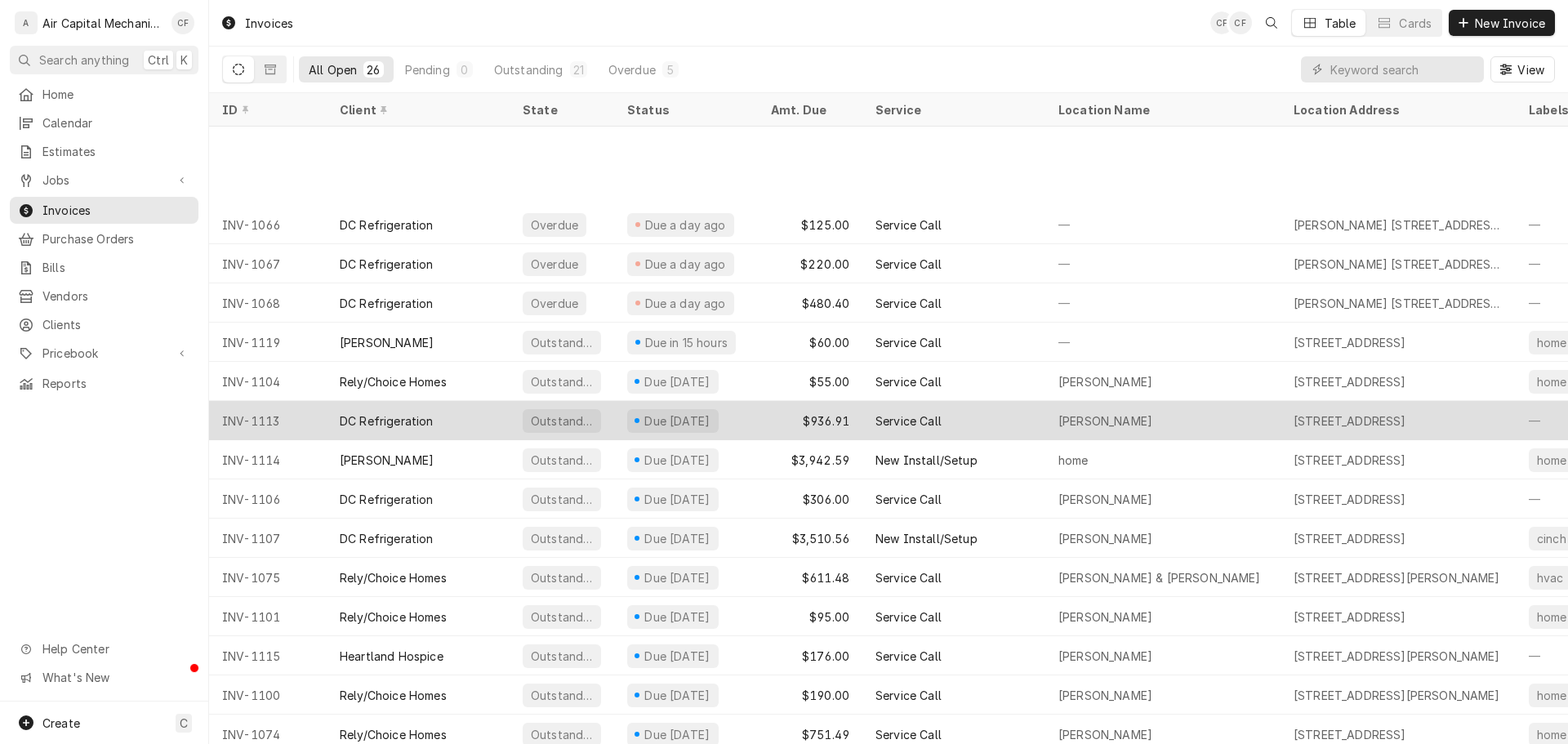
scroll to position [137, 0]
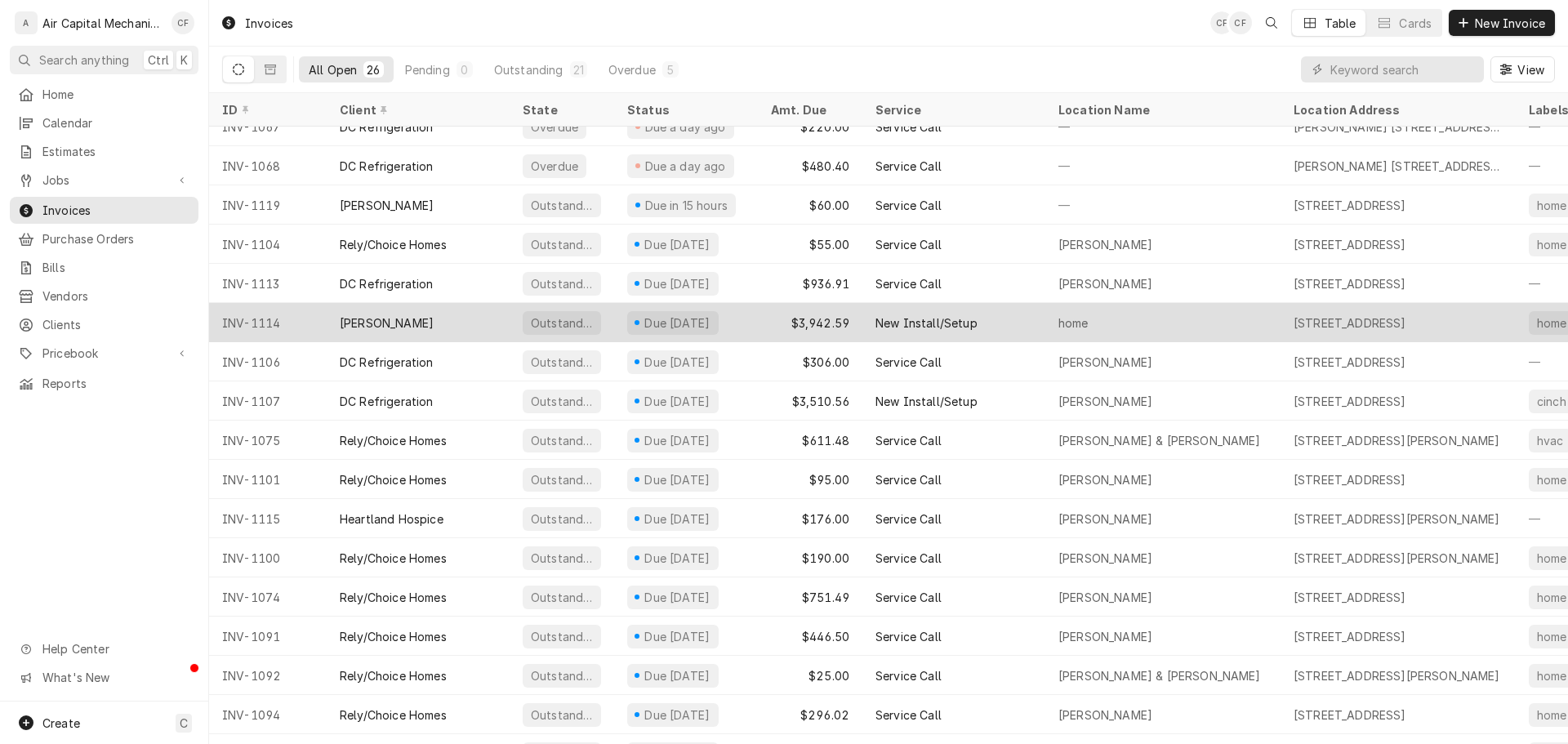
click at [408, 307] on div "[PERSON_NAME]" at bounding box center [418, 322] width 183 height 40
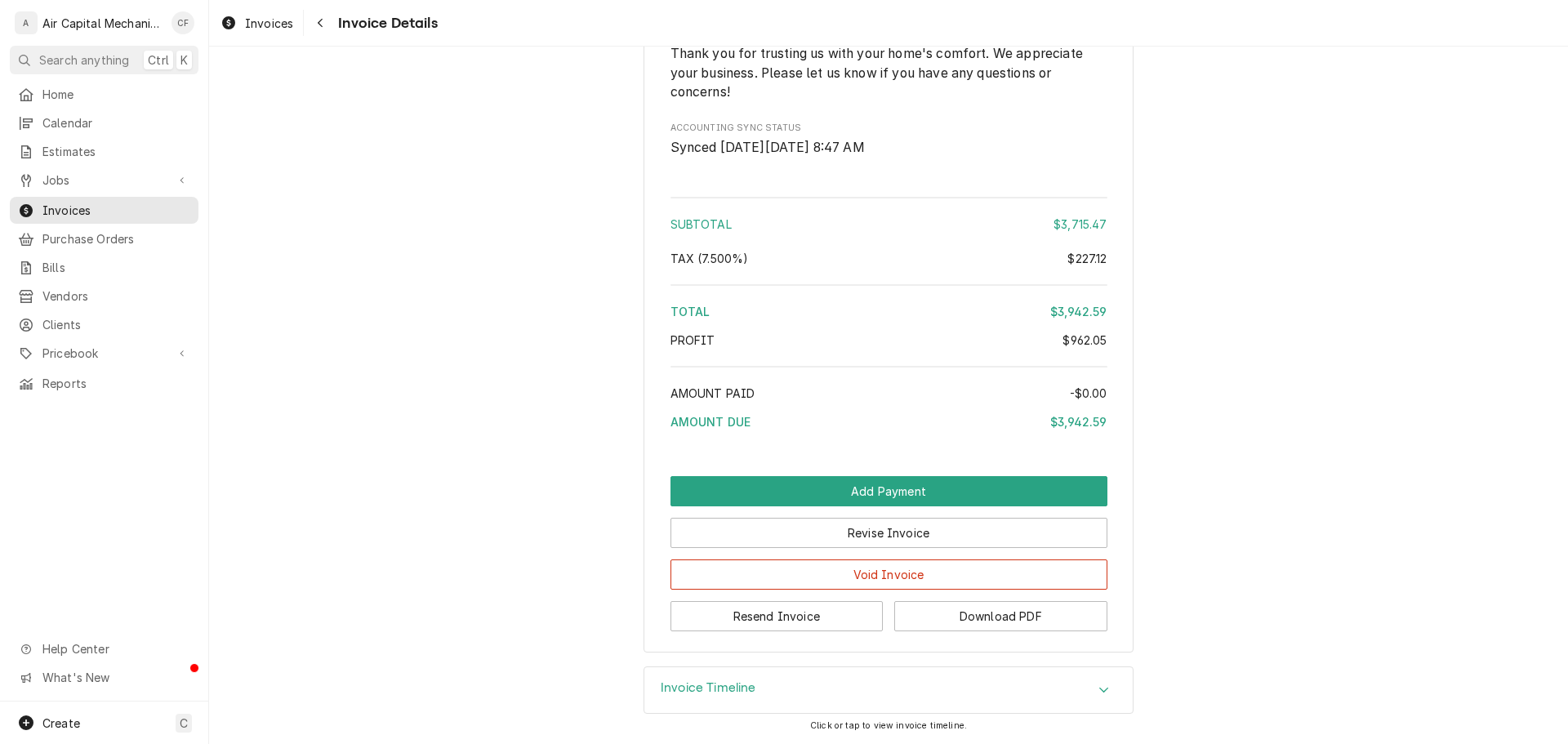
scroll to position [3366, 0]
click at [743, 690] on h3 "Invoice Timeline" at bounding box center [709, 688] width 96 height 16
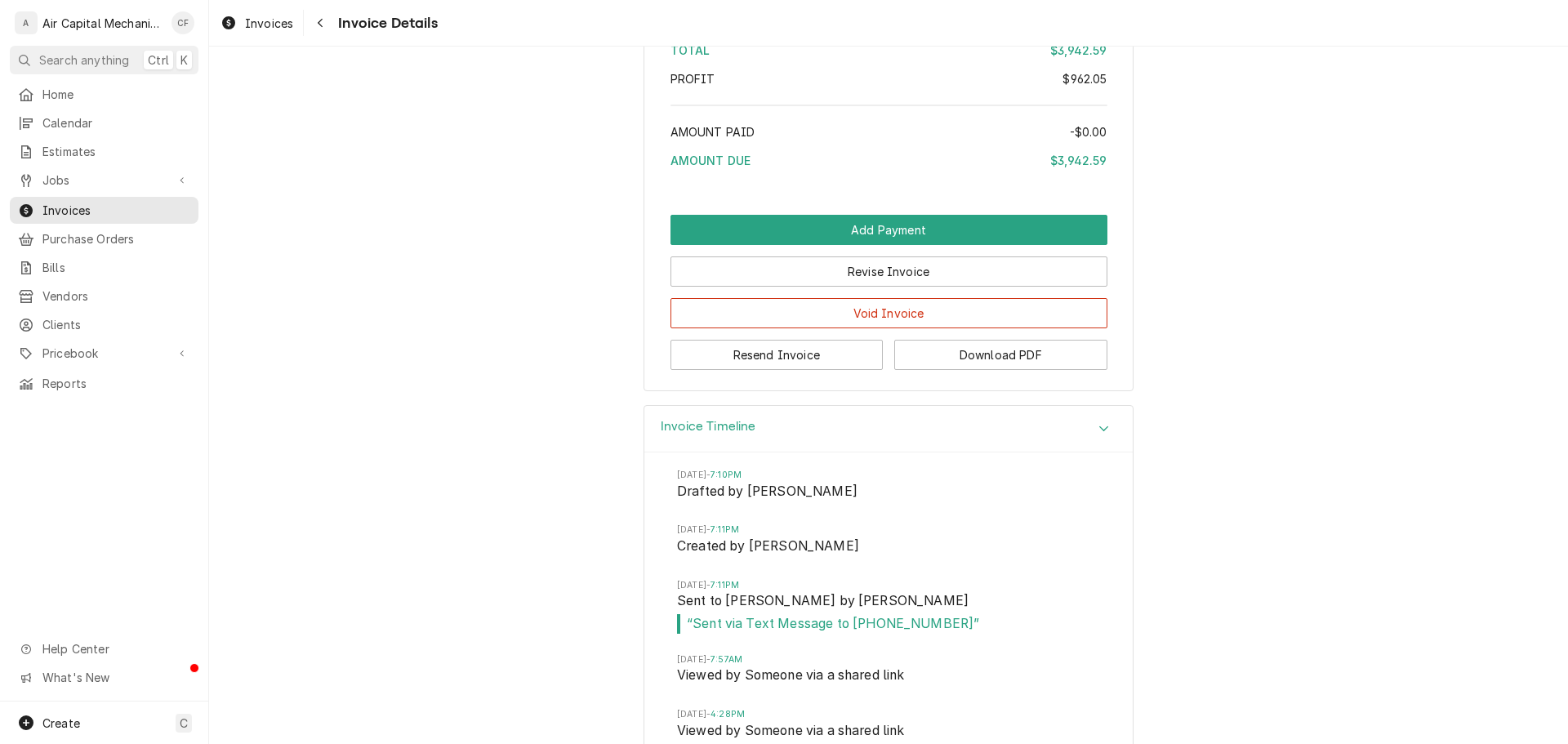
scroll to position [4034, 0]
